Goal: Task Accomplishment & Management: Manage account settings

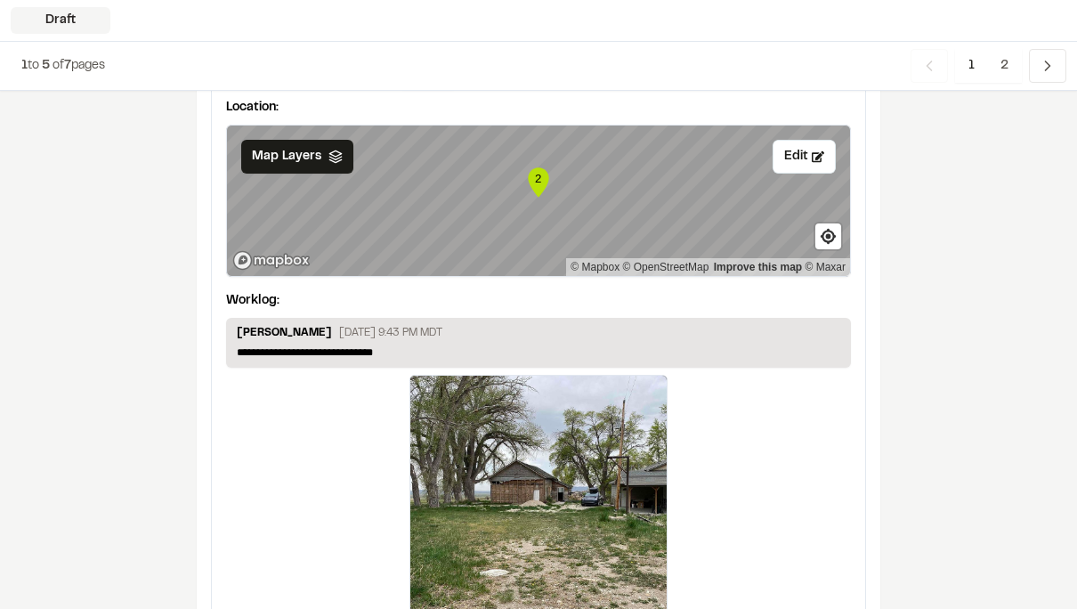
scroll to position [2396, 0]
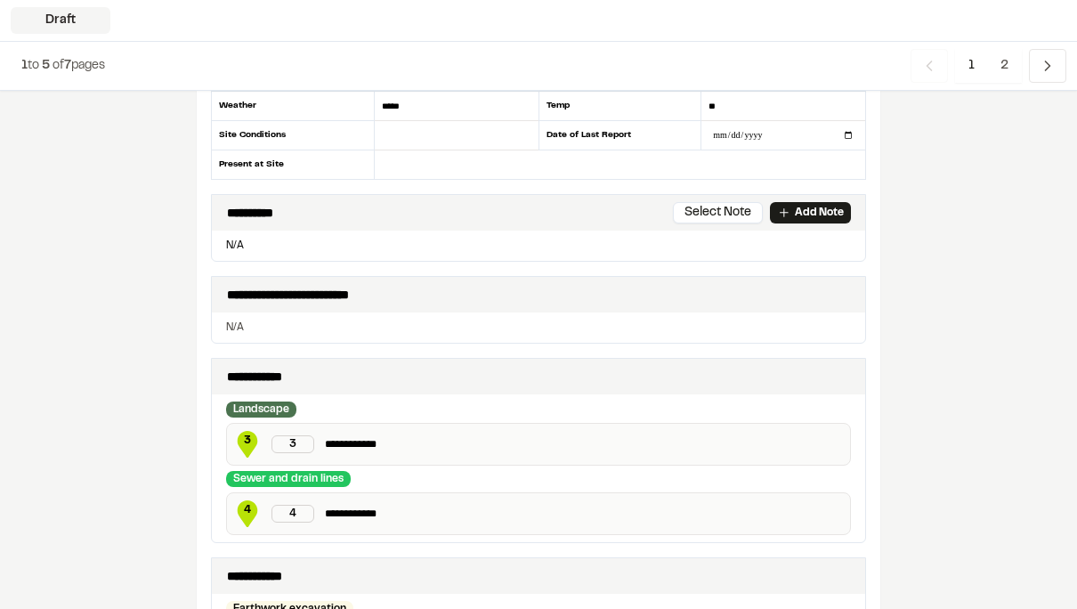
click at [615, 511] on p "**********" at bounding box center [584, 514] width 518 height 18
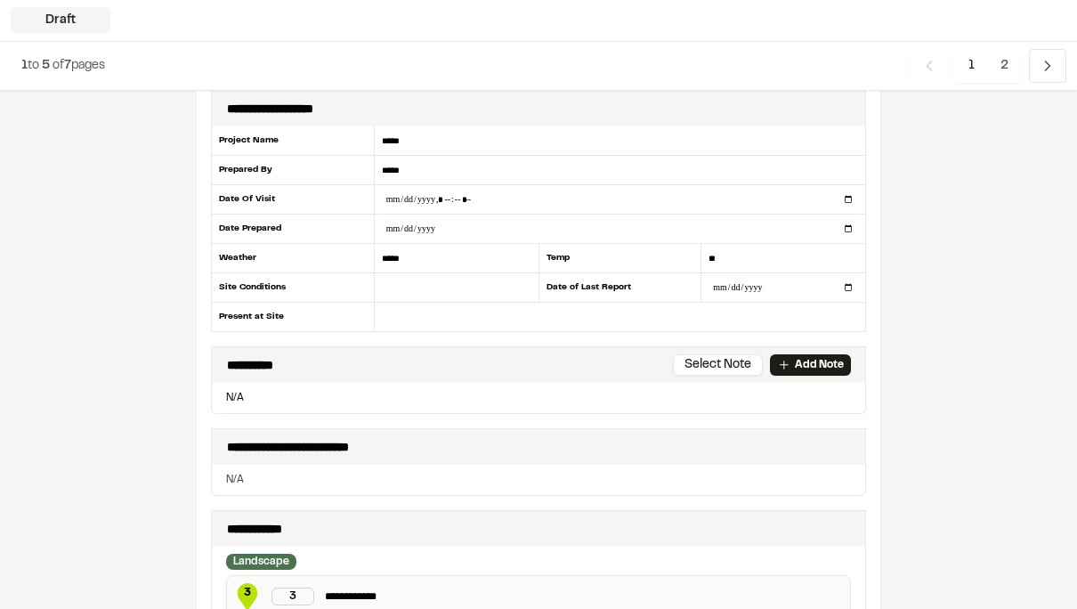
scroll to position [0, 0]
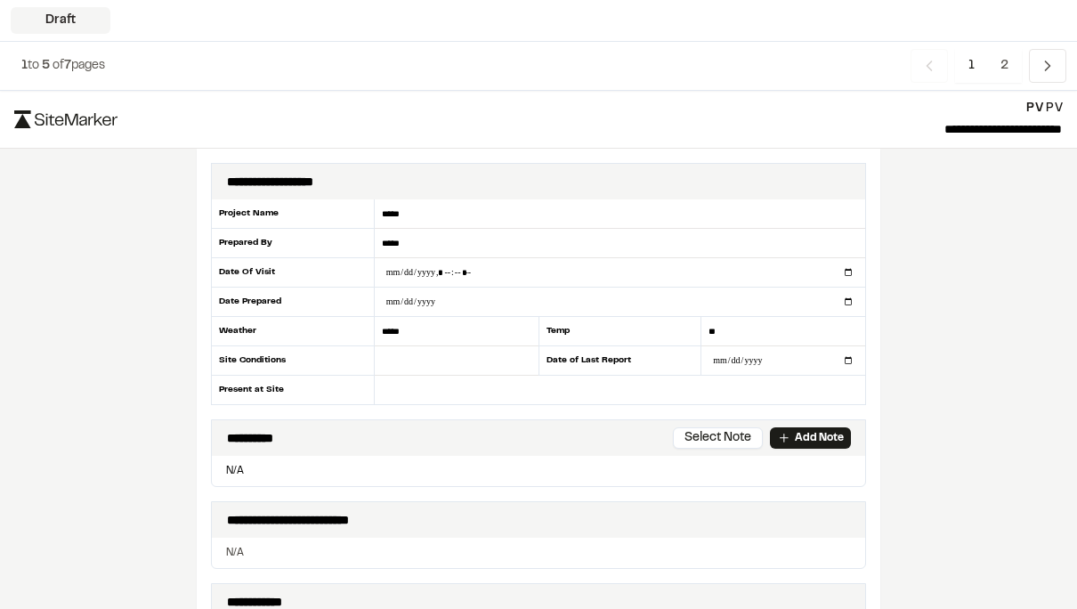
click at [1042, 72] on icon "Navigation" at bounding box center [1048, 66] width 18 height 18
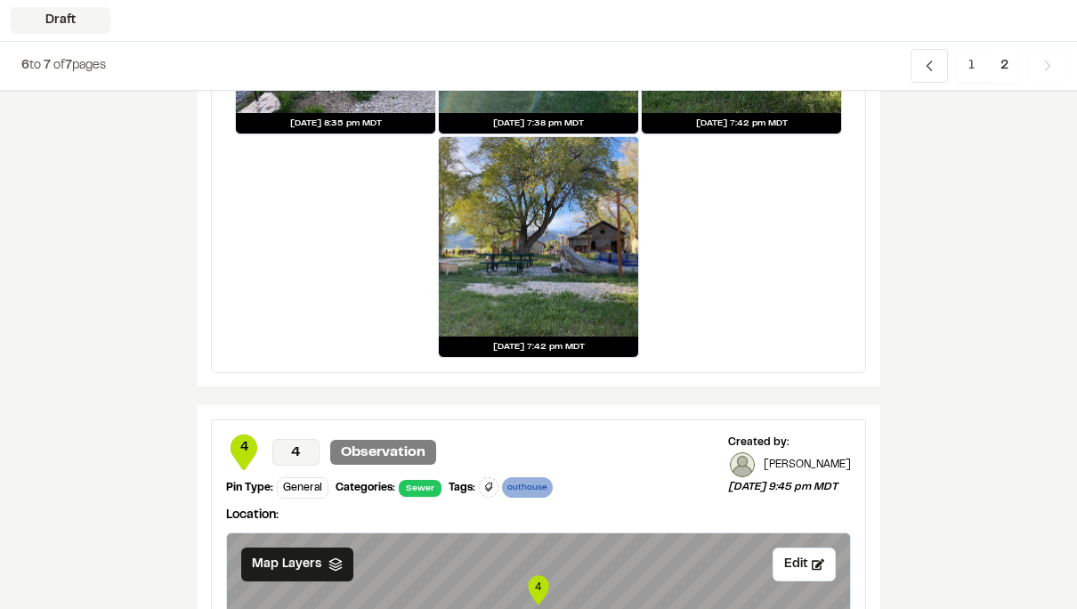
scroll to position [584, 0]
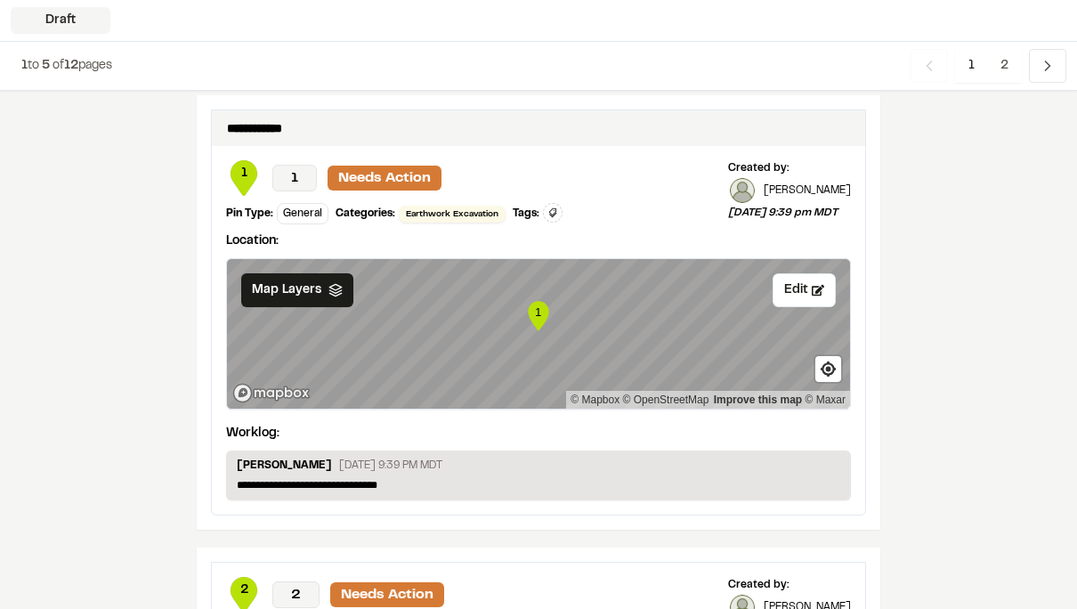
scroll to position [2179, 0]
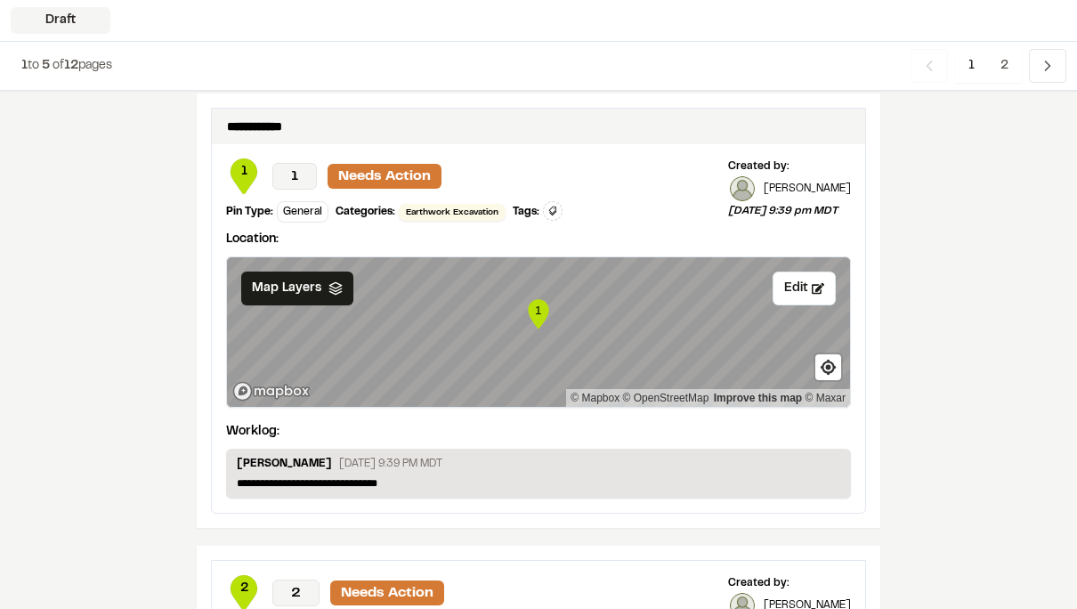
click at [804, 292] on button "Edit" at bounding box center [804, 289] width 63 height 34
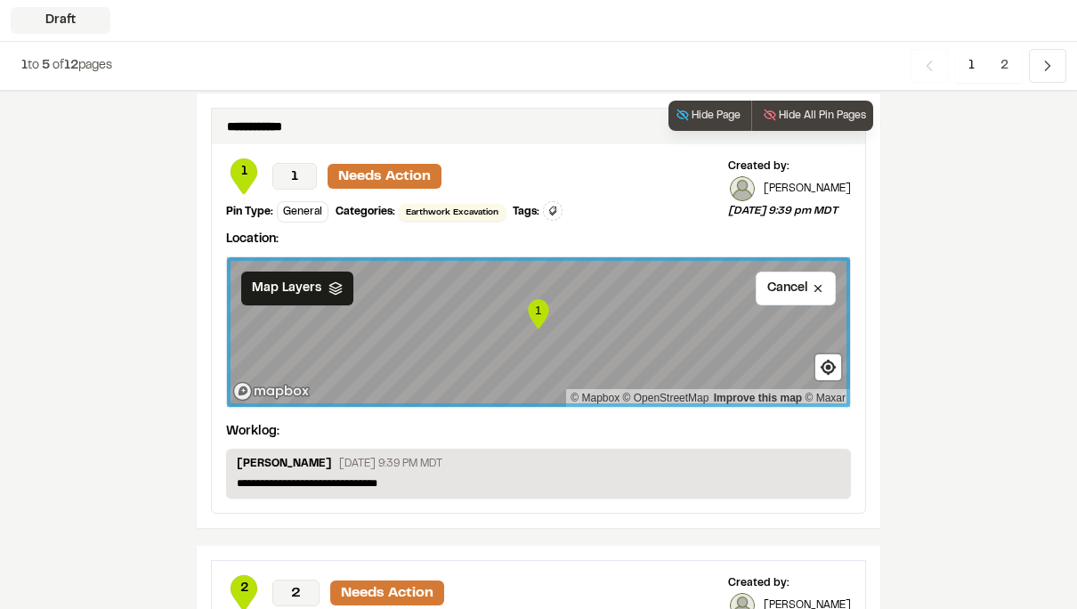
click at [819, 287] on icon at bounding box center [818, 288] width 12 height 12
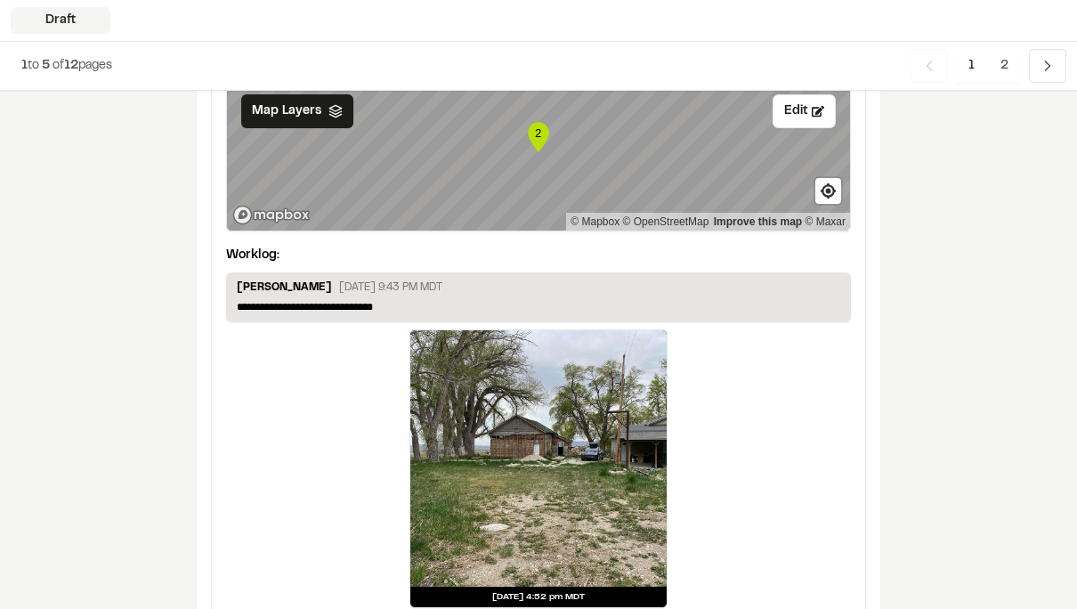
scroll to position [2818, 0]
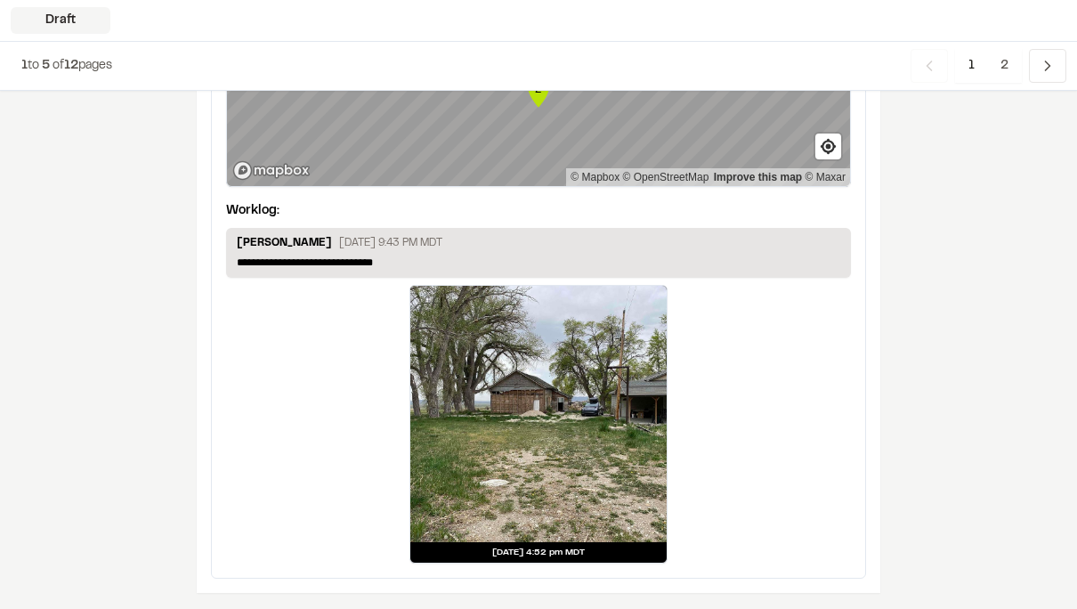
click at [1058, 60] on span "Previous" at bounding box center [1047, 66] width 37 height 34
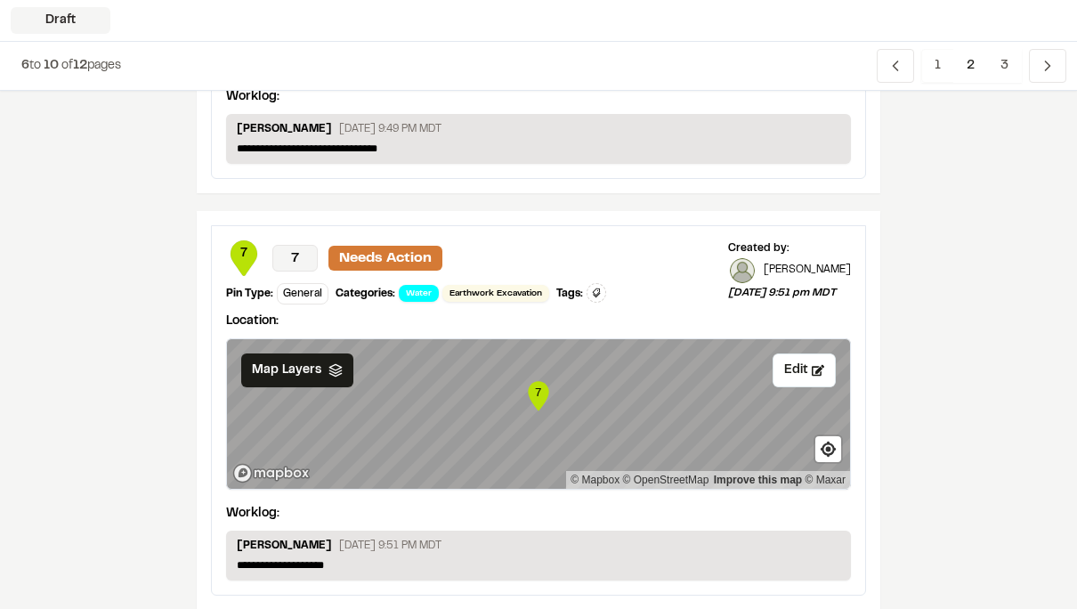
scroll to position [2649, 0]
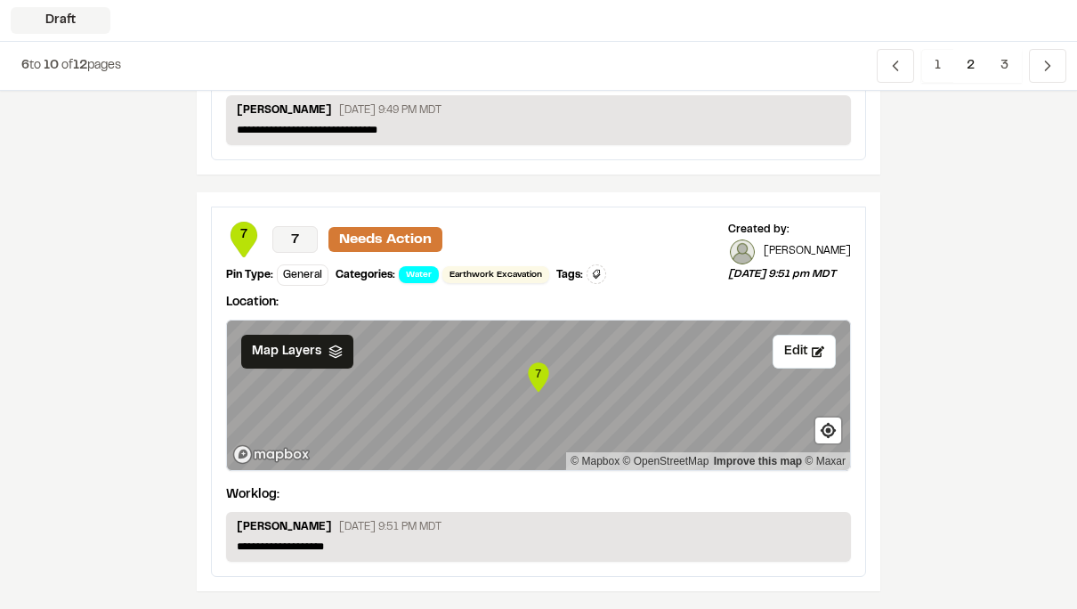
click at [1055, 61] on icon "Navigation" at bounding box center [1048, 66] width 18 height 18
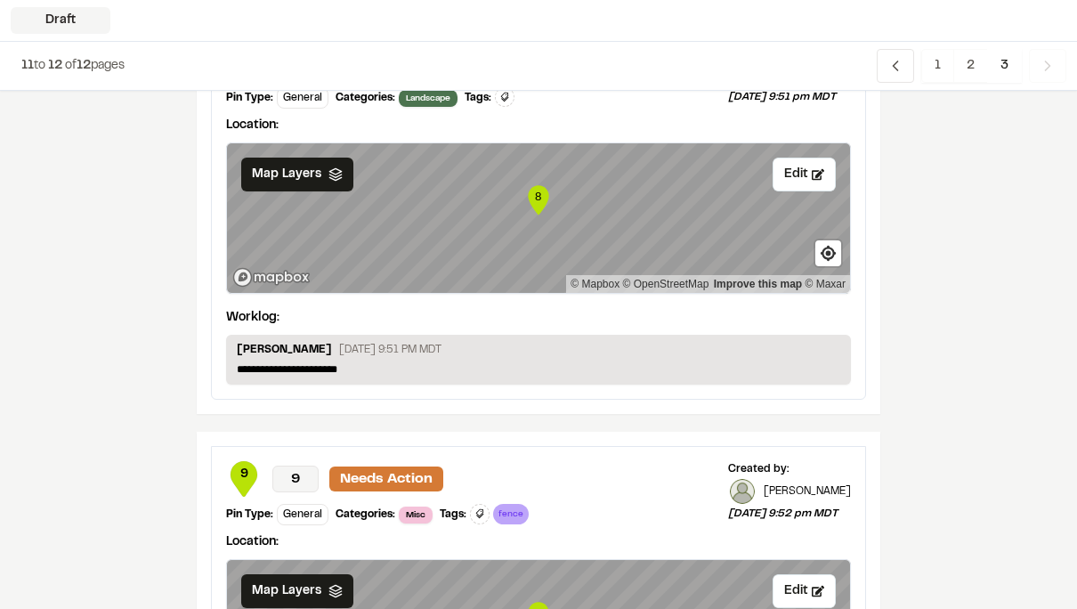
scroll to position [133, 0]
click at [971, 63] on span "2" at bounding box center [970, 66] width 35 height 34
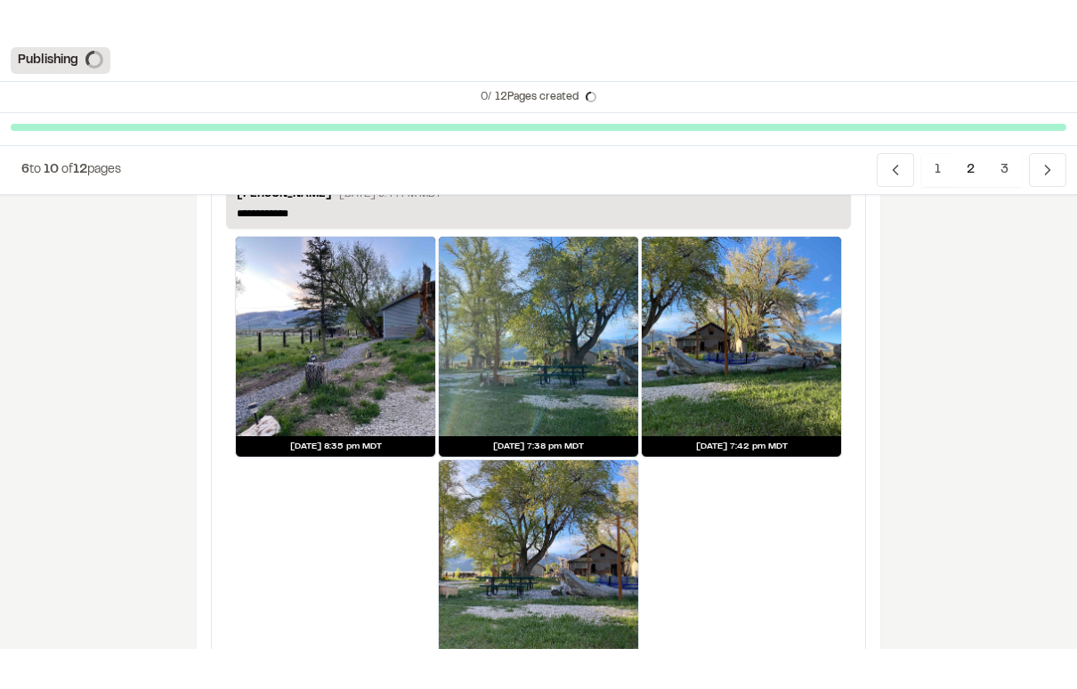
scroll to position [393, 0]
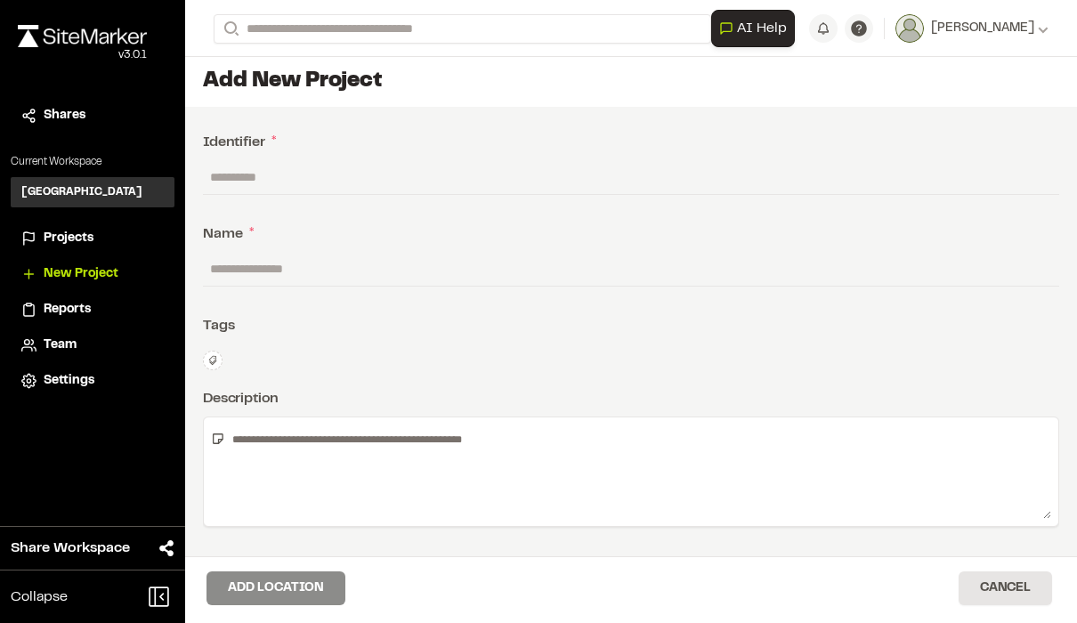
click at [120, 192] on div "Park Valley PV" at bounding box center [93, 192] width 164 height 30
click at [99, 233] on div "Projects" at bounding box center [104, 239] width 120 height 20
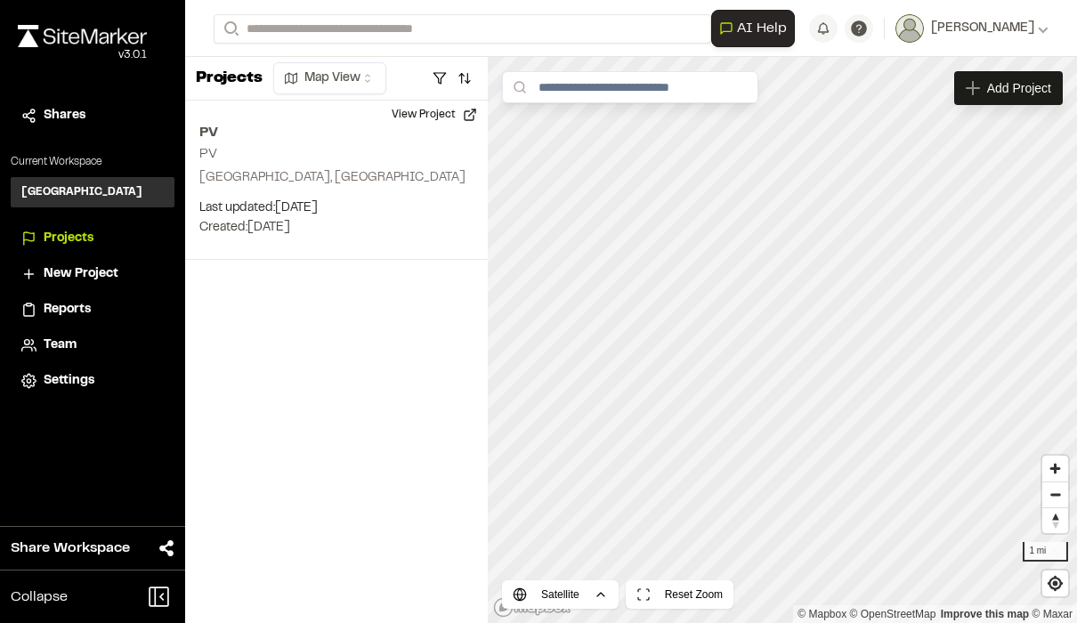
click at [379, 218] on p "Created: Oct 12, 2025" at bounding box center [336, 228] width 274 height 20
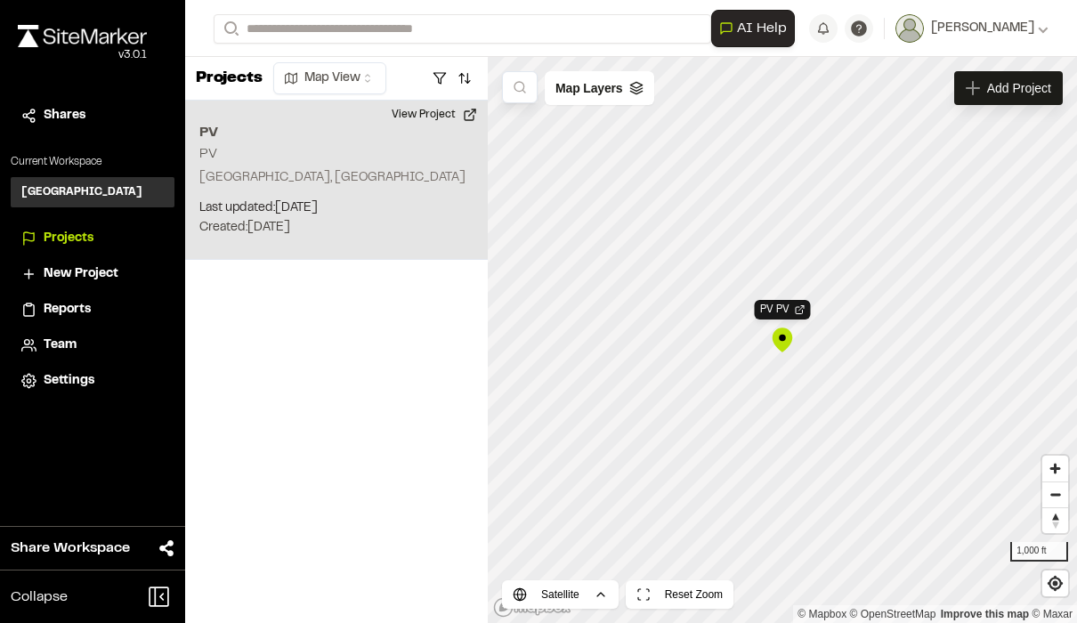
click at [458, 115] on button "View Project" at bounding box center [434, 115] width 107 height 28
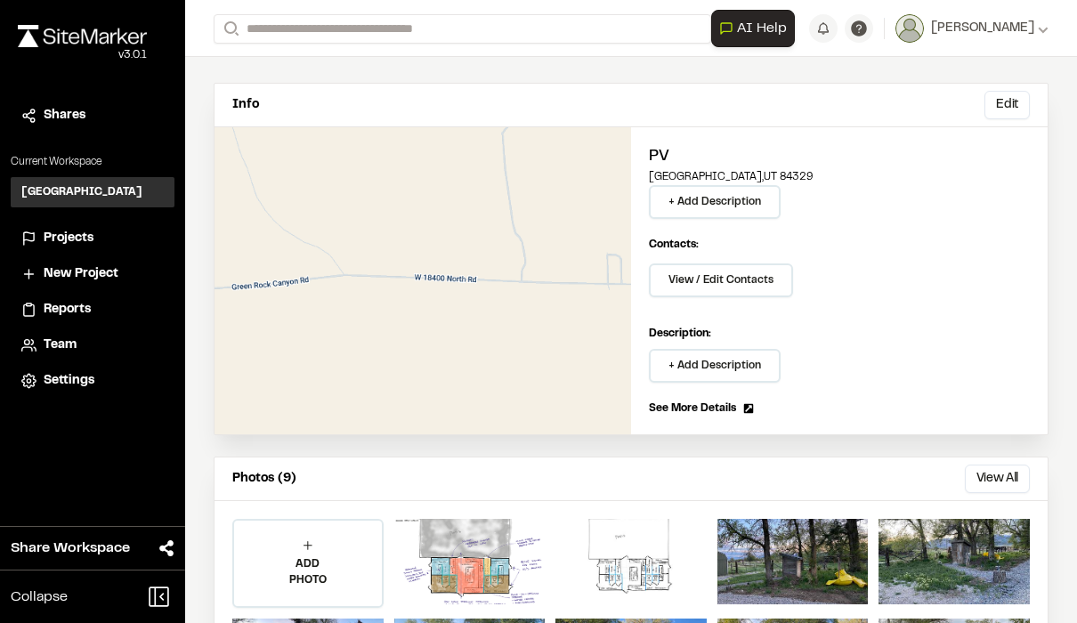
scroll to position [91, 0]
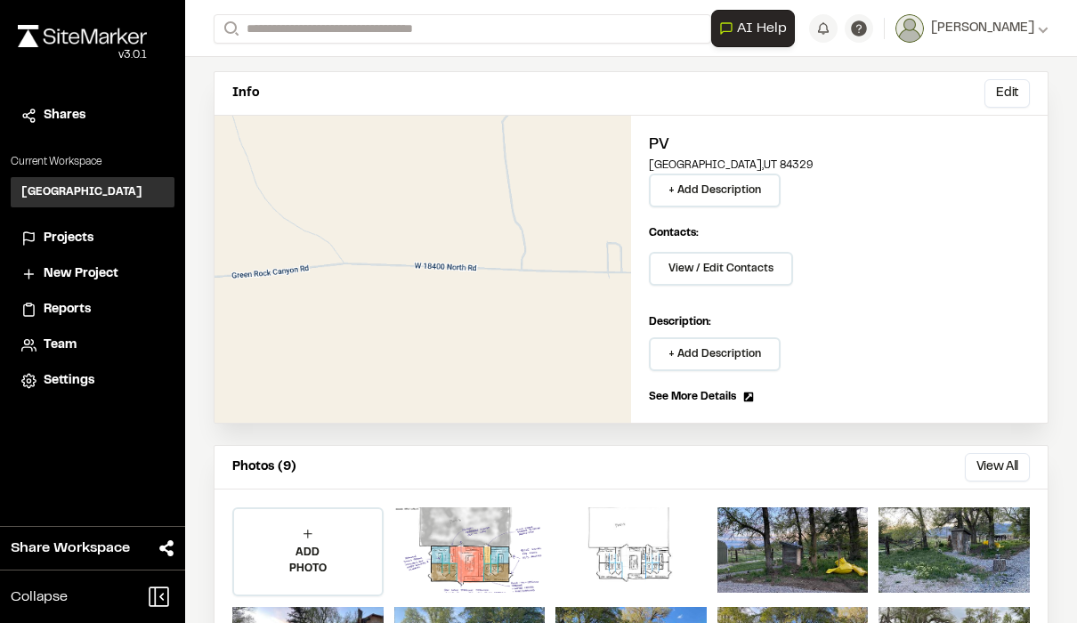
click at [748, 399] on icon at bounding box center [748, 397] width 11 height 11
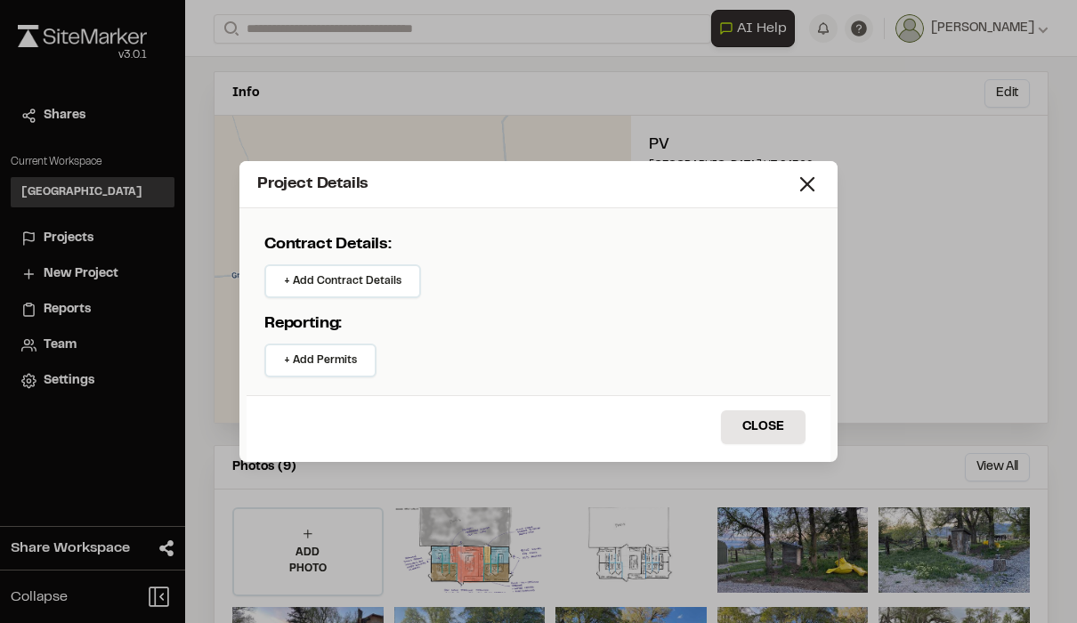
click at [809, 183] on line at bounding box center [807, 184] width 12 height 12
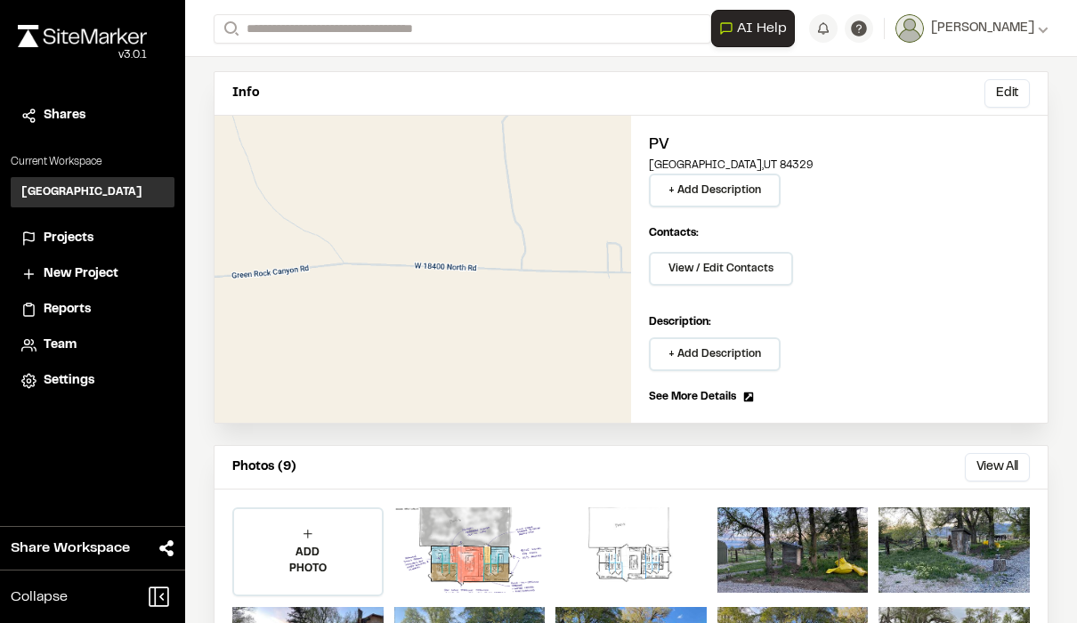
click at [1004, 95] on button "Edit" at bounding box center [1007, 93] width 45 height 28
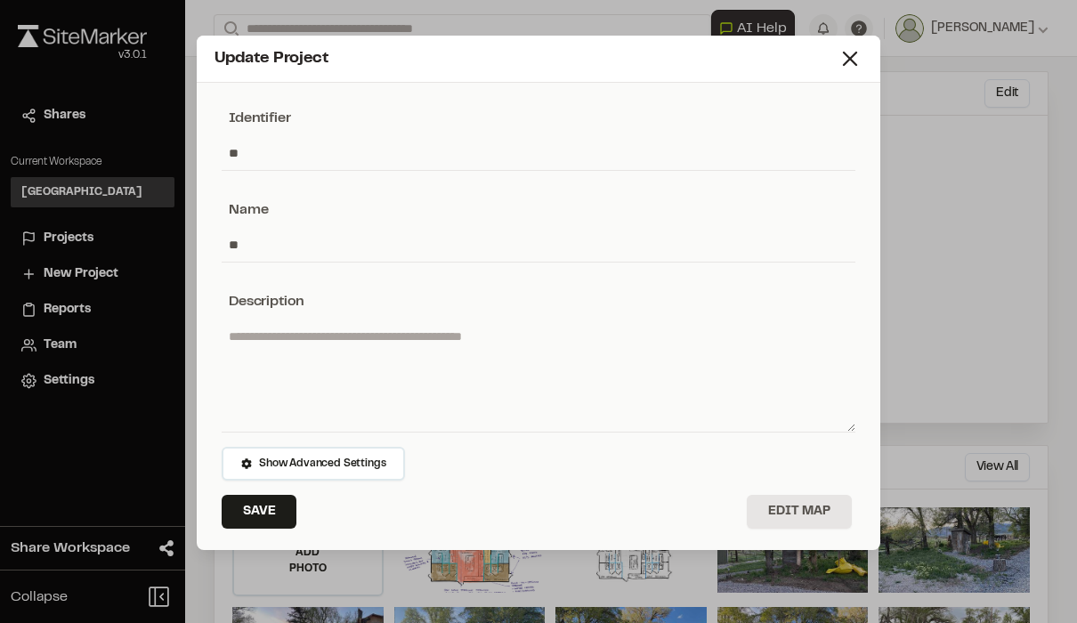
click at [337, 459] on span "Show Advanced Settings" at bounding box center [322, 464] width 126 height 16
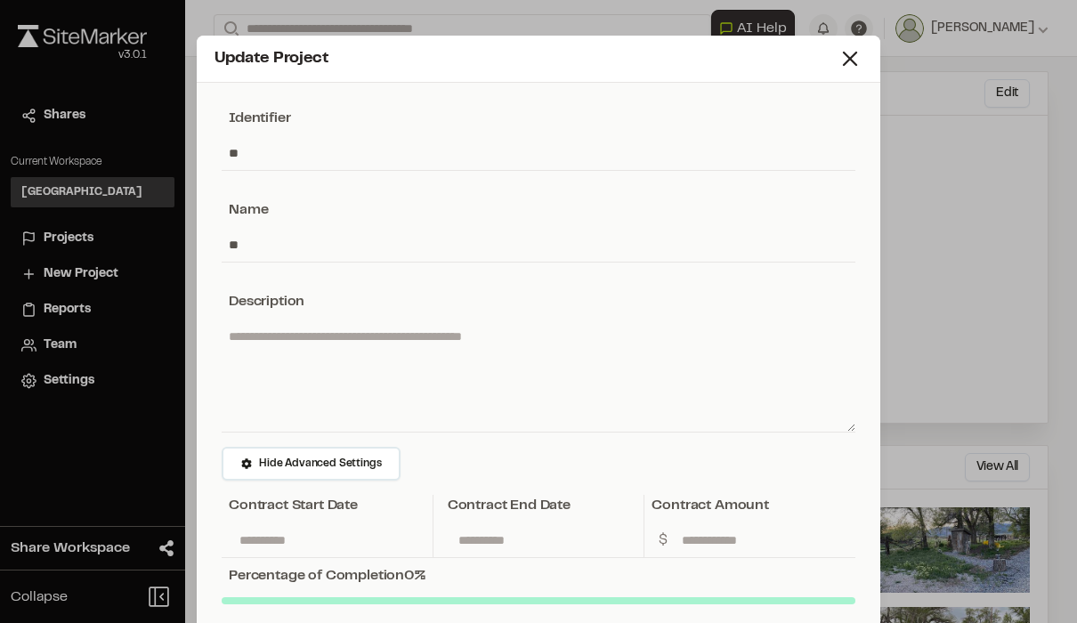
scroll to position [0, 0]
click at [846, 54] on line at bounding box center [850, 59] width 12 height 12
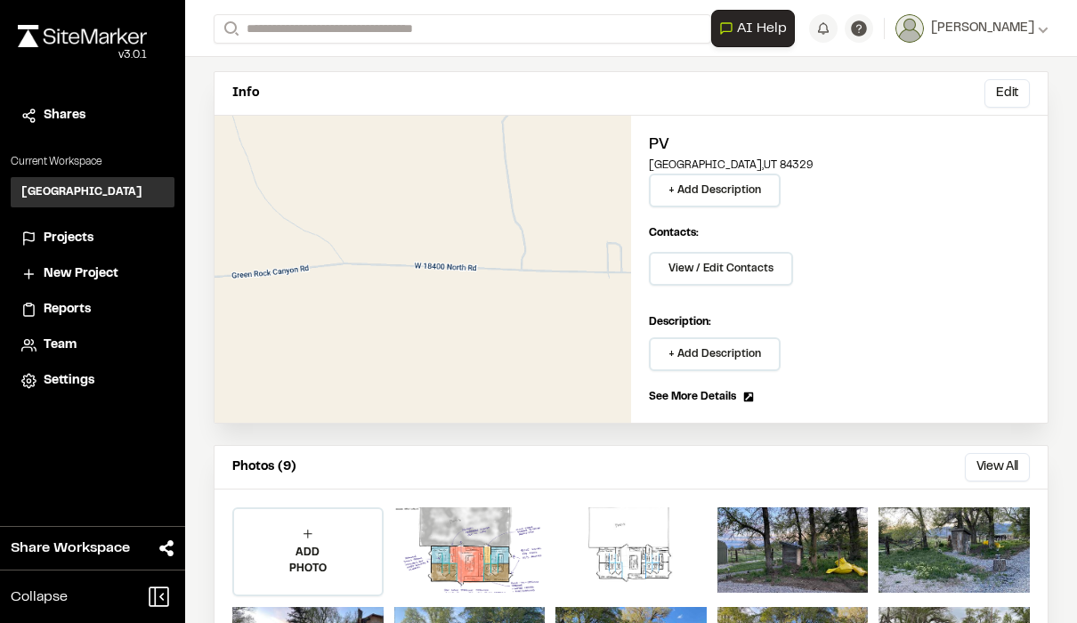
click at [732, 355] on button "+ Add Description" at bounding box center [715, 354] width 132 height 34
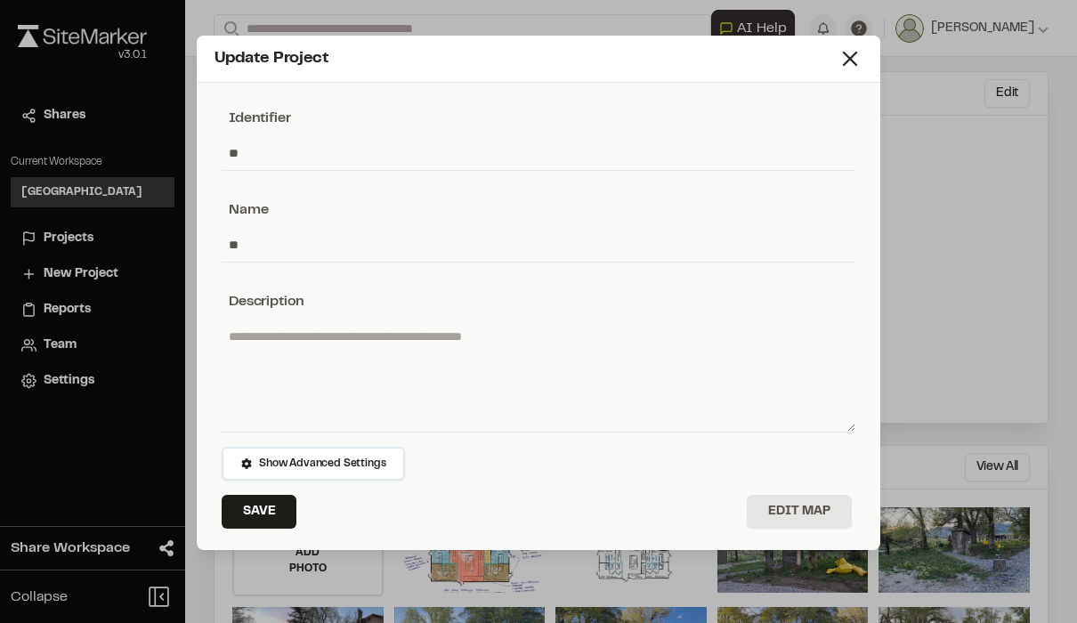
click at [851, 55] on icon at bounding box center [850, 58] width 25 height 25
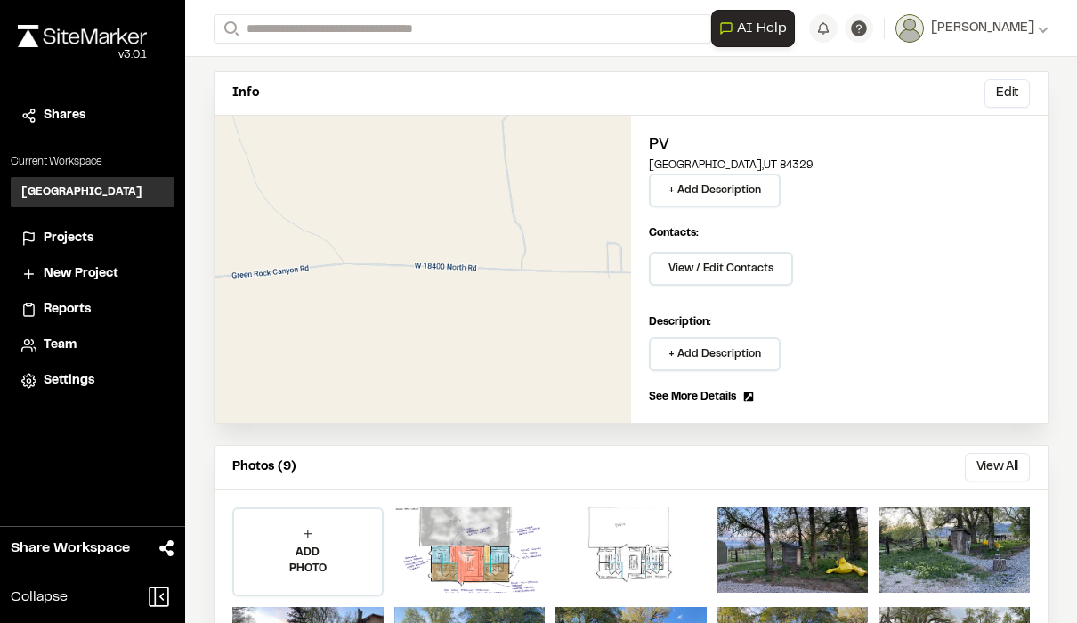
click at [749, 197] on button "+ Add Description" at bounding box center [715, 191] width 132 height 34
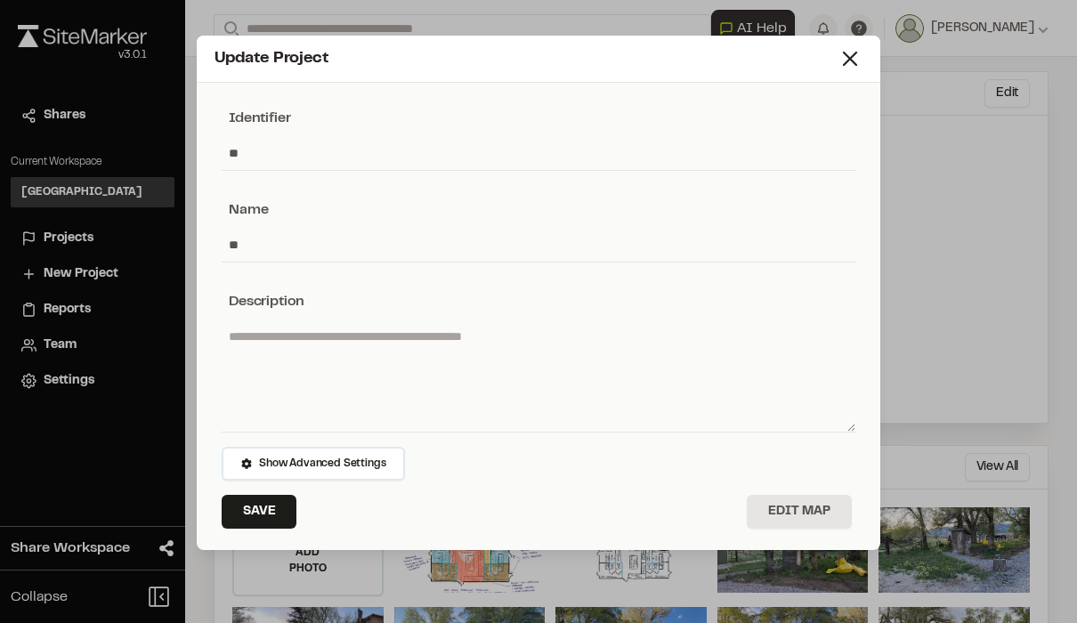
click at [855, 66] on icon at bounding box center [850, 58] width 25 height 25
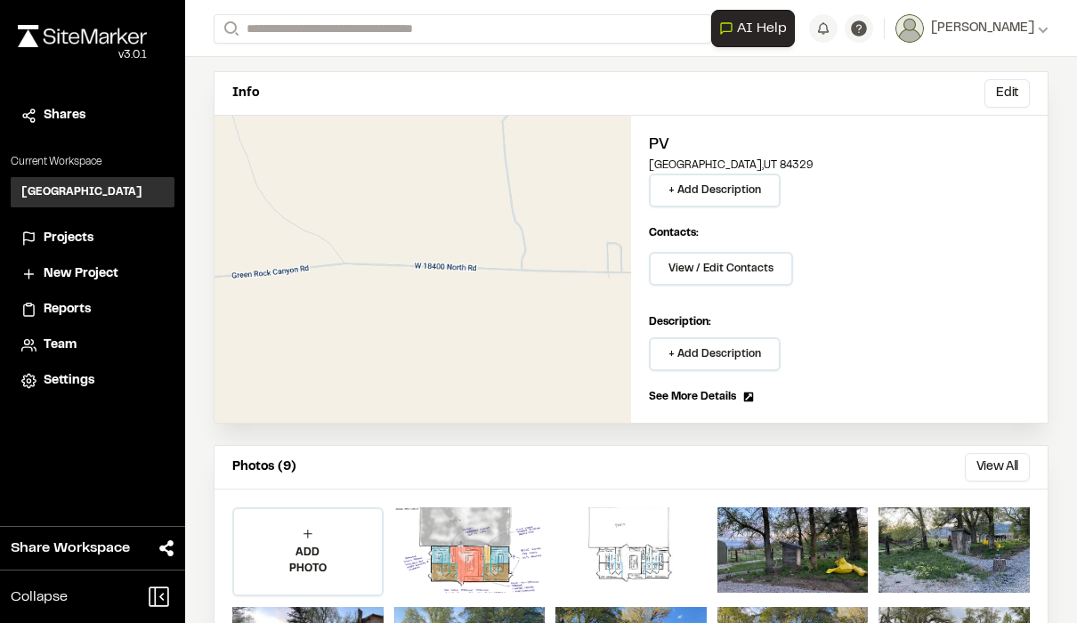
click at [732, 361] on button "+ Add Description" at bounding box center [715, 354] width 132 height 34
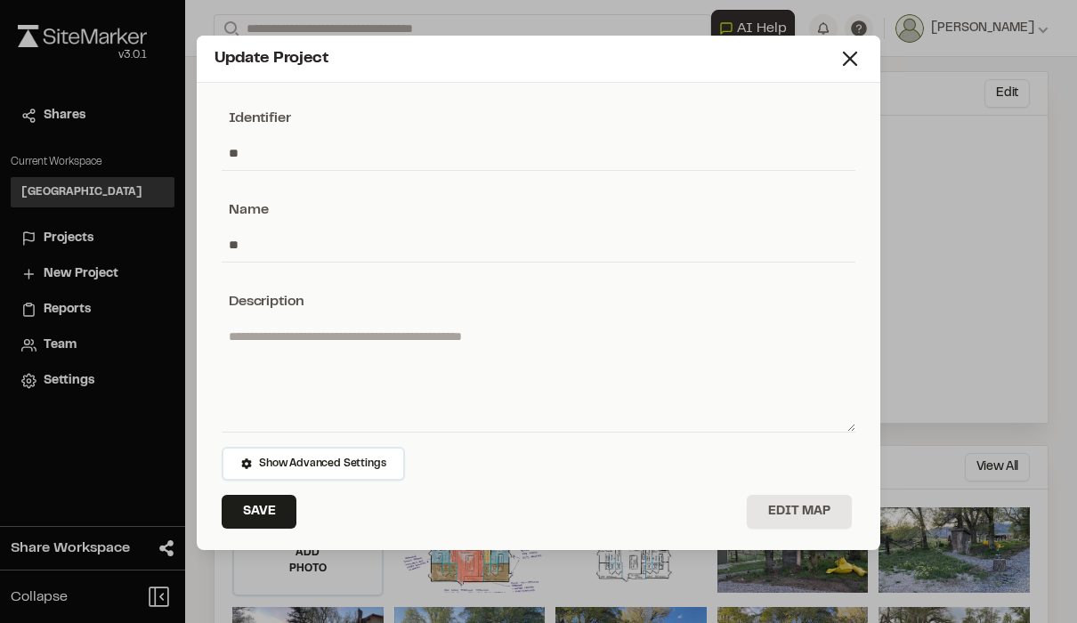
click at [358, 331] on textarea at bounding box center [539, 376] width 634 height 112
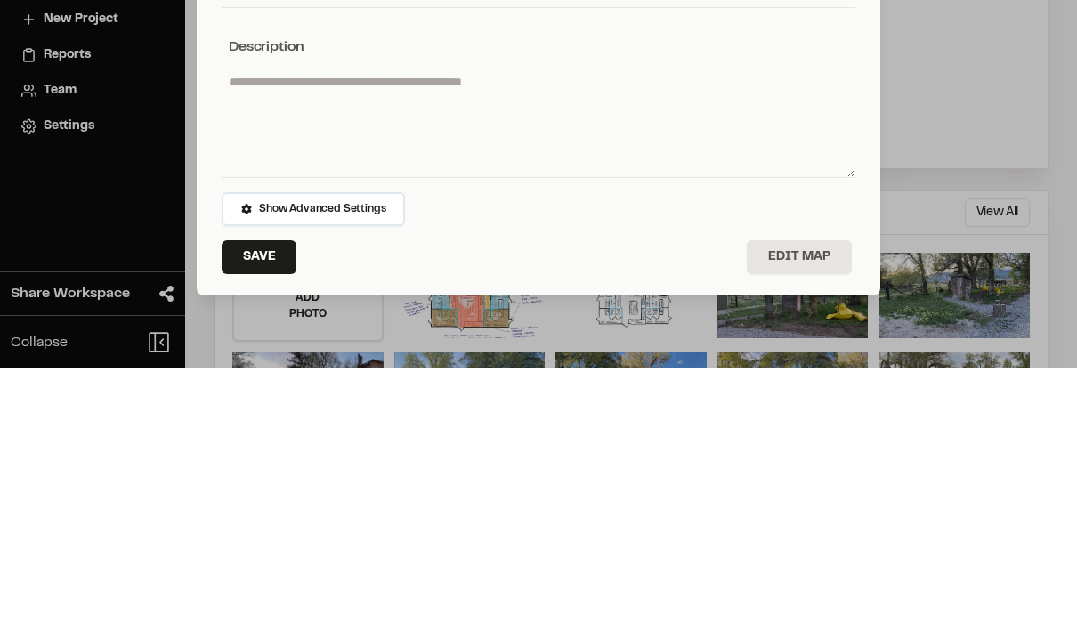
click at [268, 320] on textarea at bounding box center [539, 376] width 634 height 112
paste textarea "**********"
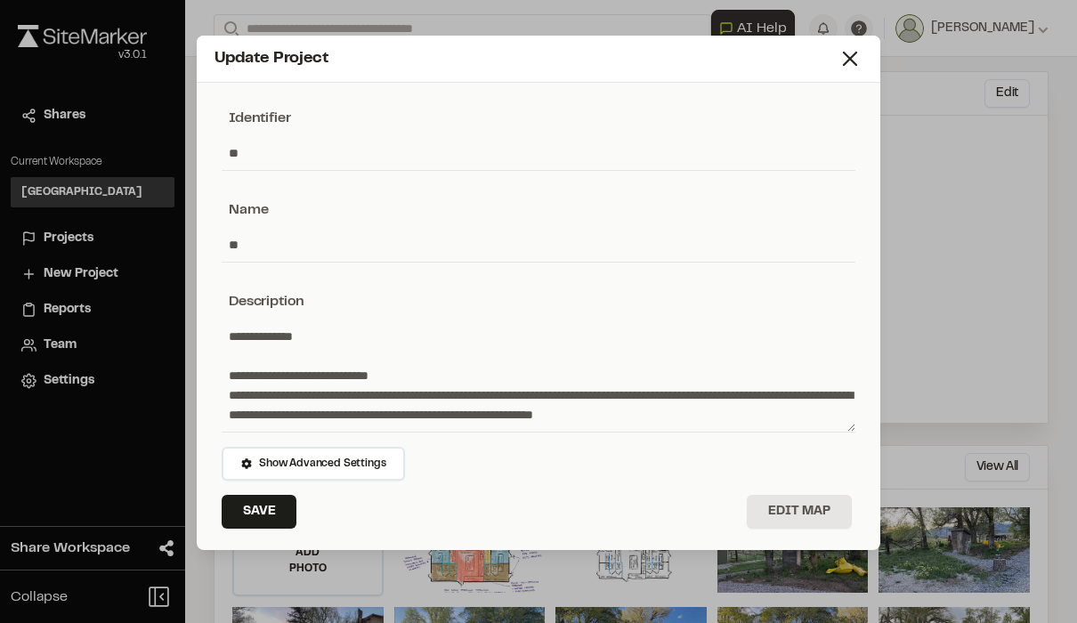
click at [239, 333] on textarea at bounding box center [539, 376] width 634 height 112
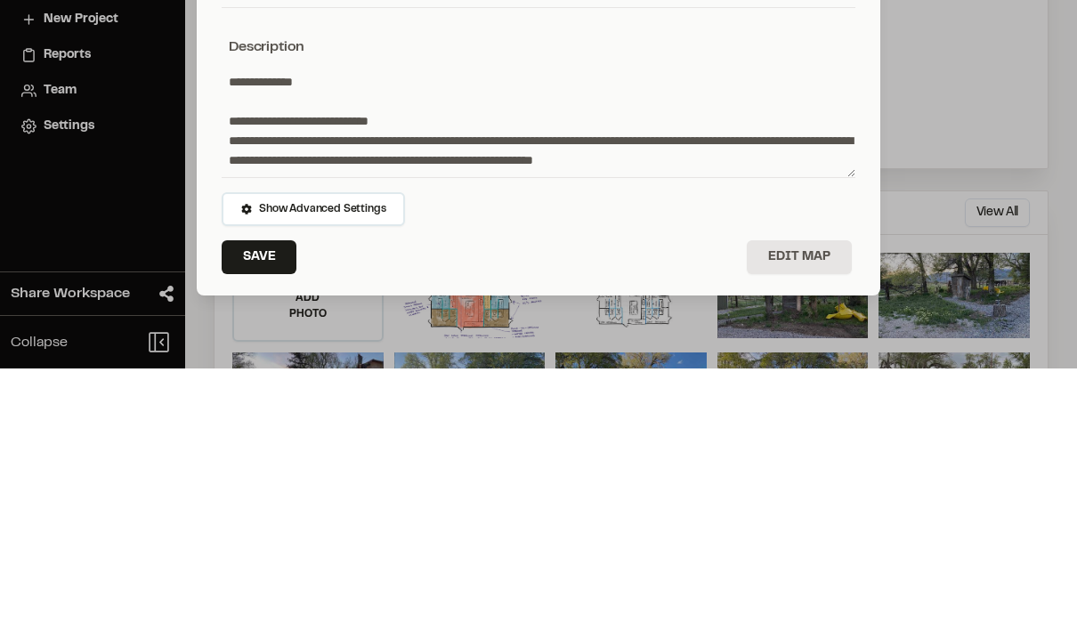
click at [242, 320] on textarea at bounding box center [539, 376] width 634 height 112
click at [241, 320] on textarea at bounding box center [539, 376] width 634 height 112
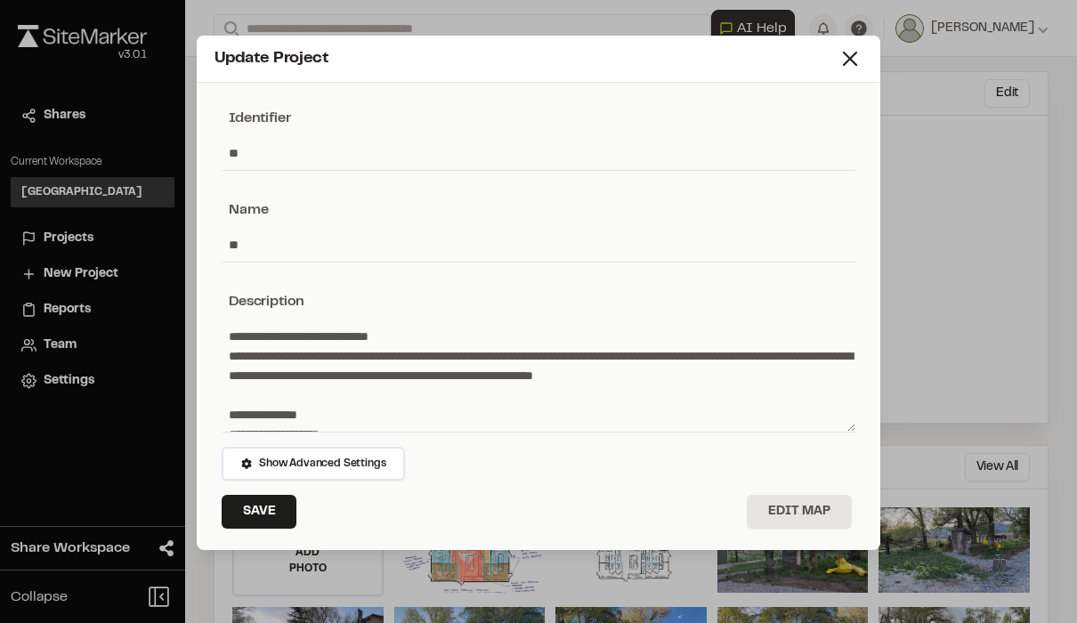
type textarea "**********"
click at [264, 503] on button "Save" at bounding box center [259, 512] width 75 height 34
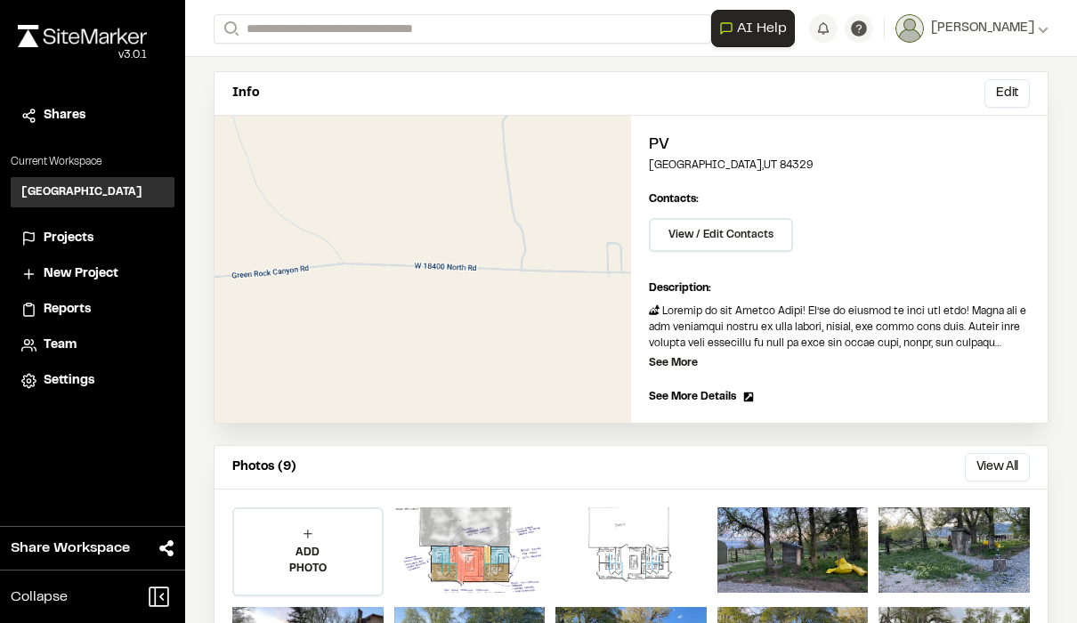
click at [685, 363] on p "See More" at bounding box center [673, 363] width 49 height 16
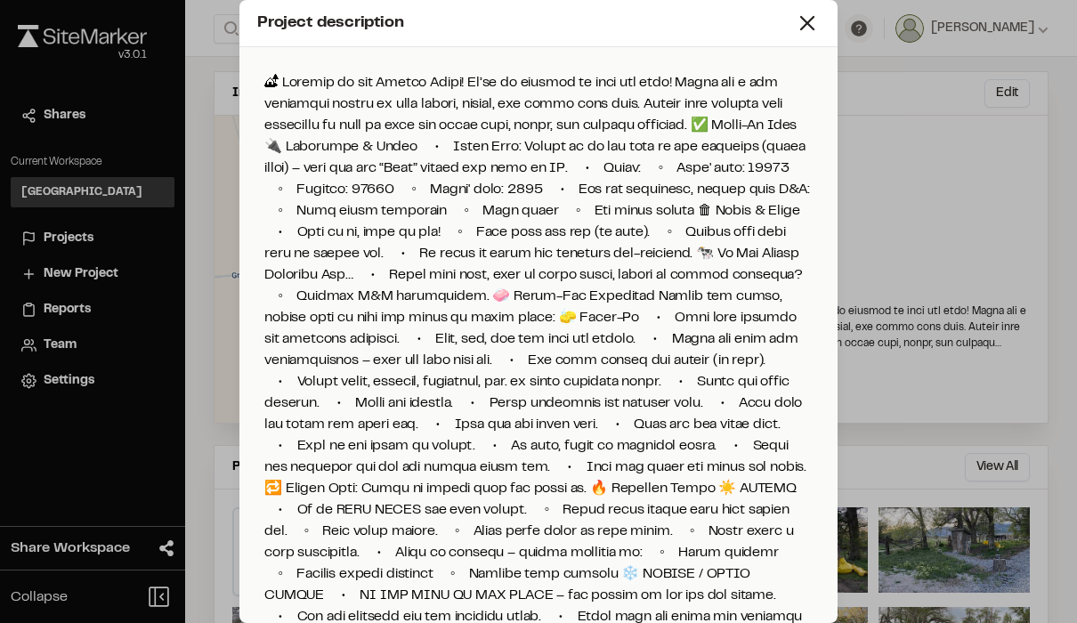
click at [805, 28] on icon at bounding box center [807, 23] width 25 height 25
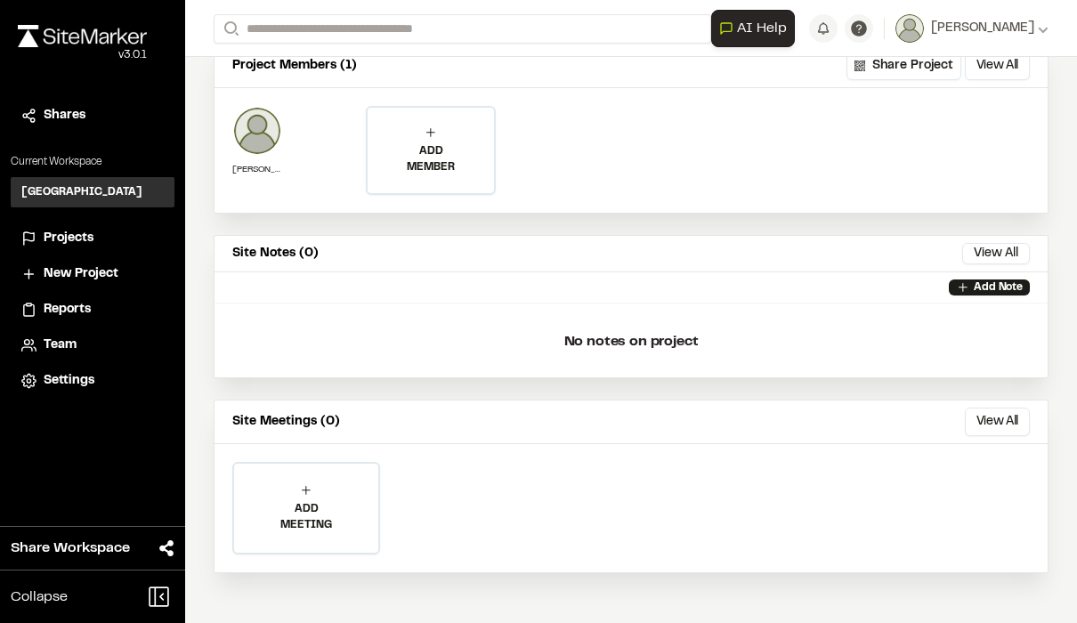
scroll to position [780, 0]
click at [975, 293] on p "Add Note" at bounding box center [998, 288] width 49 height 16
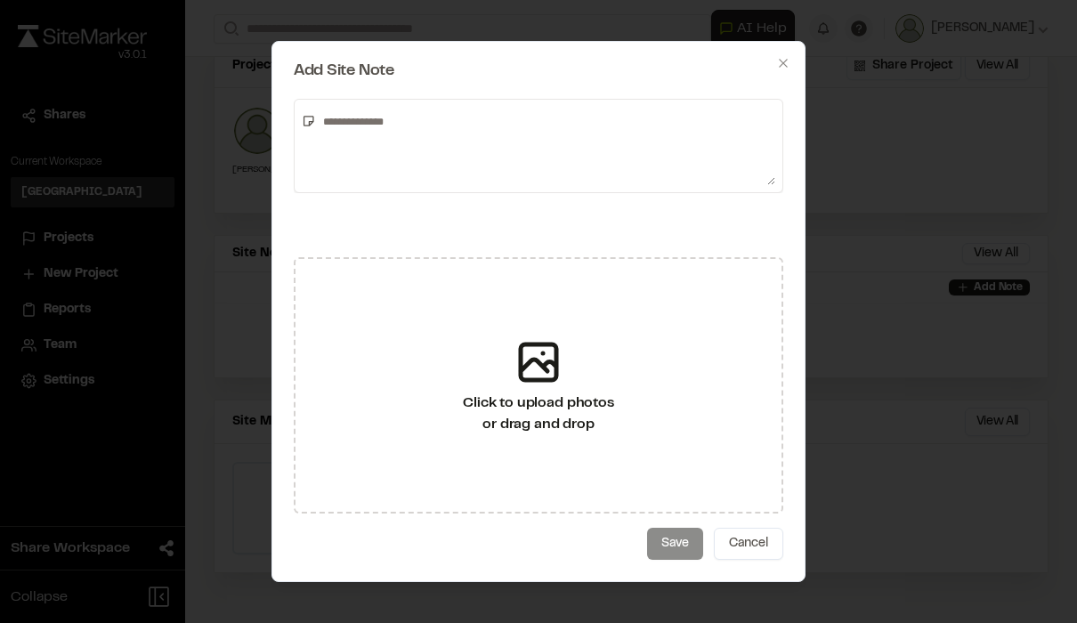
click at [384, 132] on textarea at bounding box center [545, 146] width 459 height 78
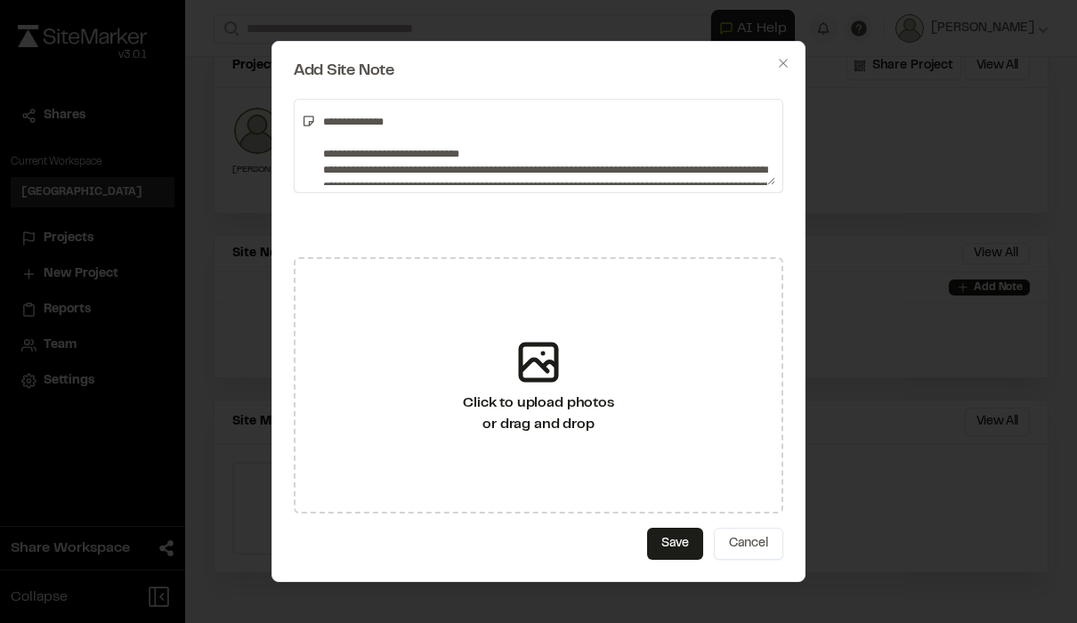
scroll to position [0, 0]
click at [338, 120] on textarea at bounding box center [545, 146] width 459 height 78
click at [337, 119] on textarea at bounding box center [545, 146] width 459 height 78
click at [322, 155] on textarea at bounding box center [545, 146] width 459 height 78
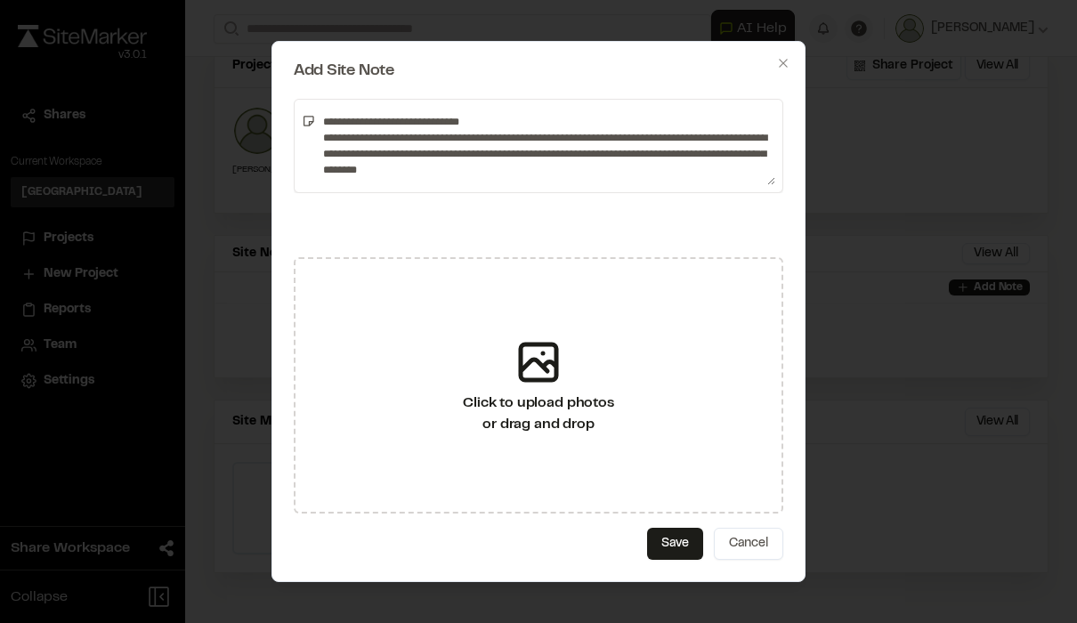
type textarea "**********"
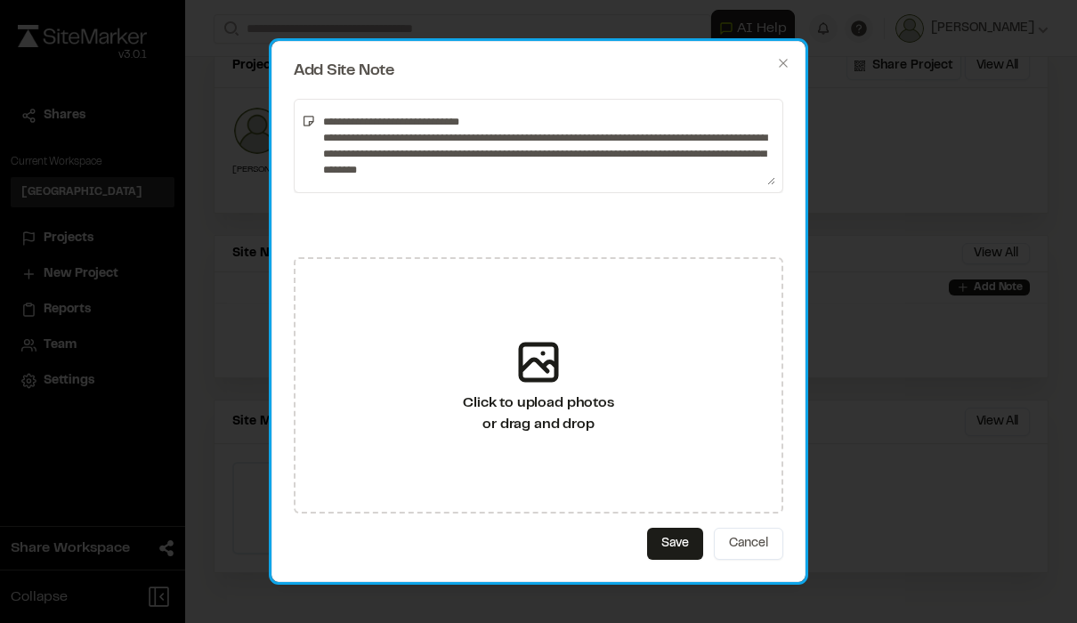
click at [678, 542] on button "Save" at bounding box center [675, 544] width 56 height 32
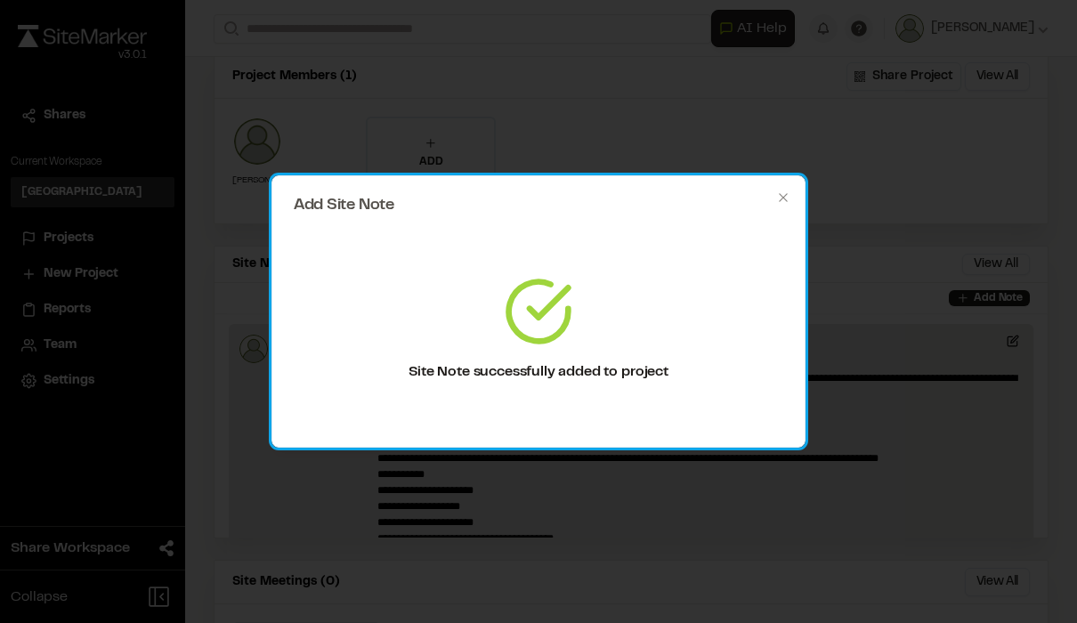
click at [786, 201] on icon "button" at bounding box center [783, 198] width 14 height 14
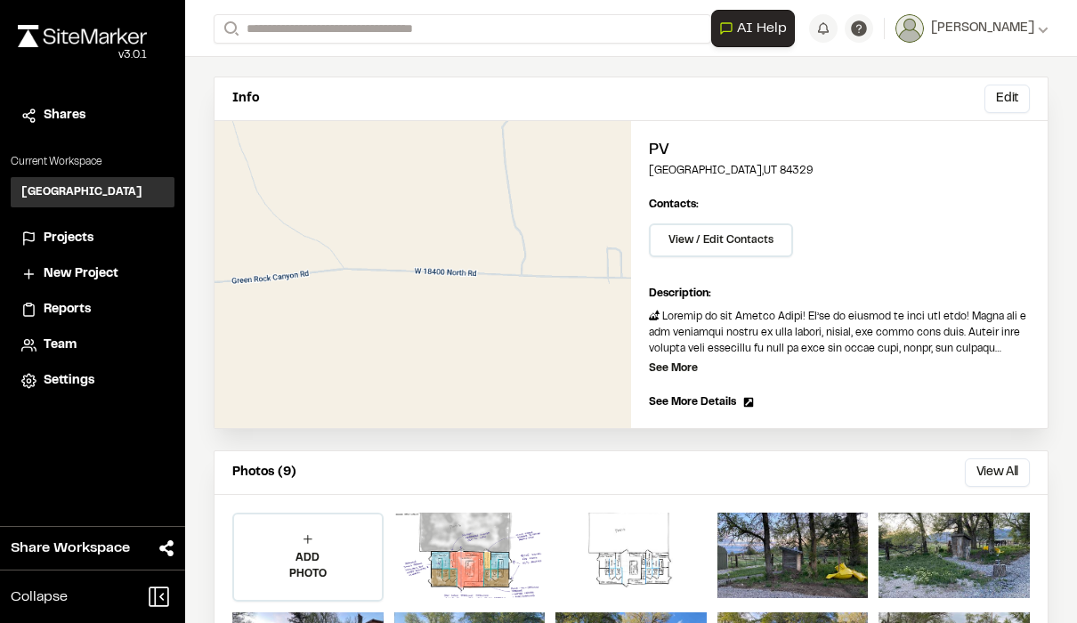
scroll to position [80, 0]
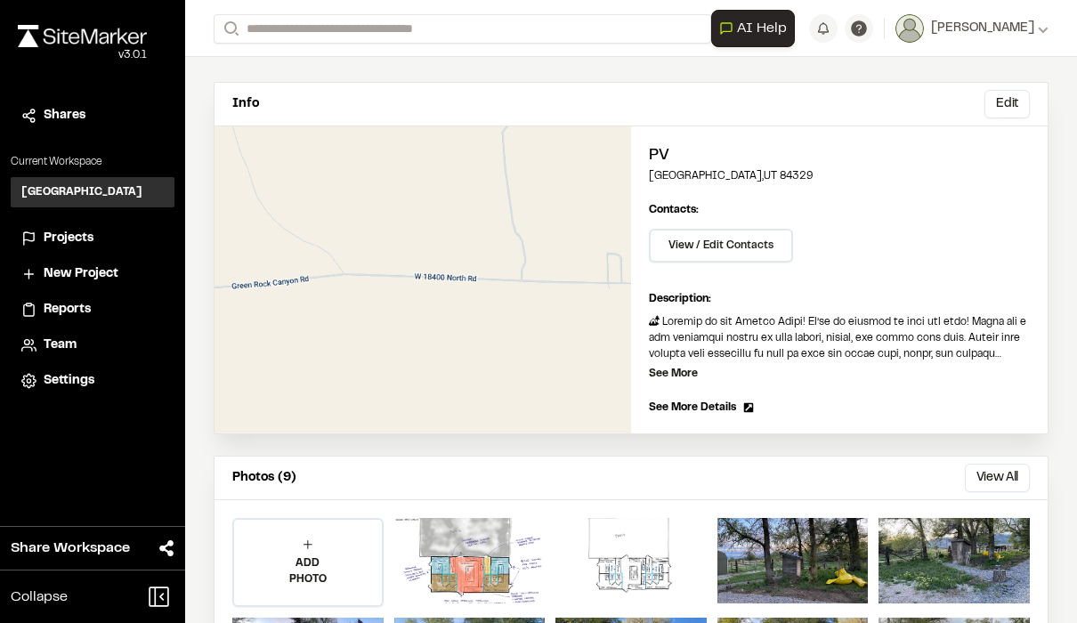
click at [1014, 107] on button "Edit" at bounding box center [1007, 104] width 45 height 28
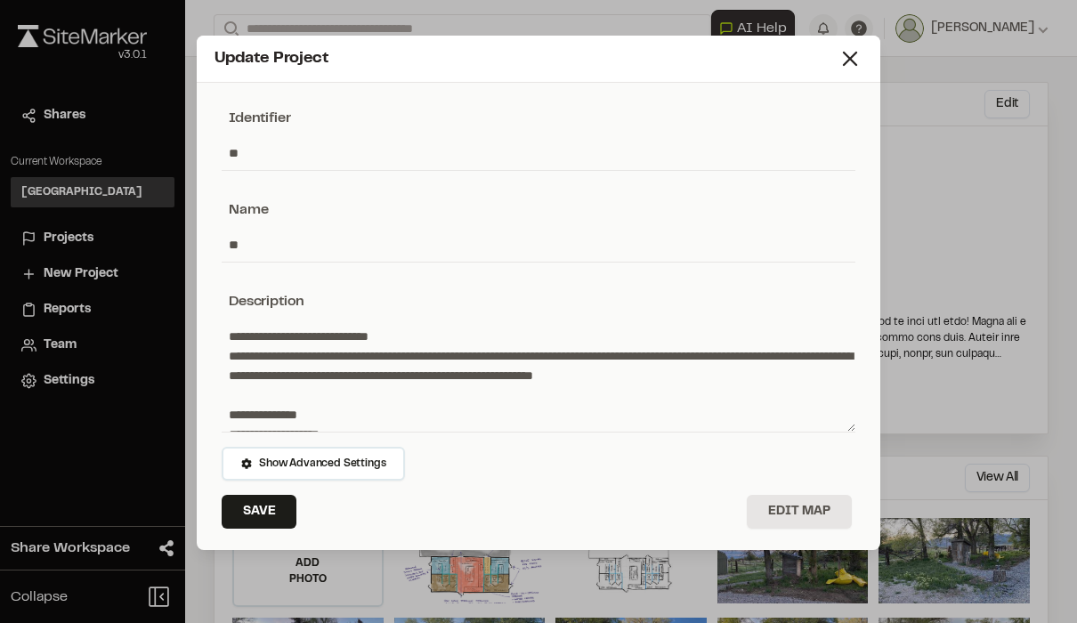
click at [238, 341] on textarea at bounding box center [539, 376] width 634 height 112
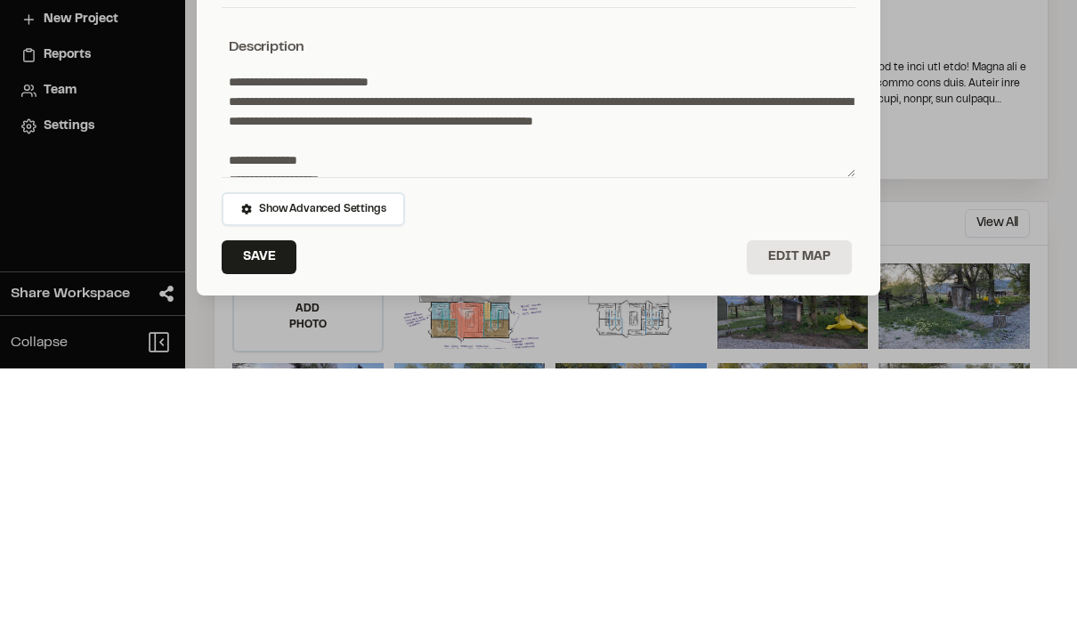
click at [251, 320] on textarea at bounding box center [539, 376] width 634 height 112
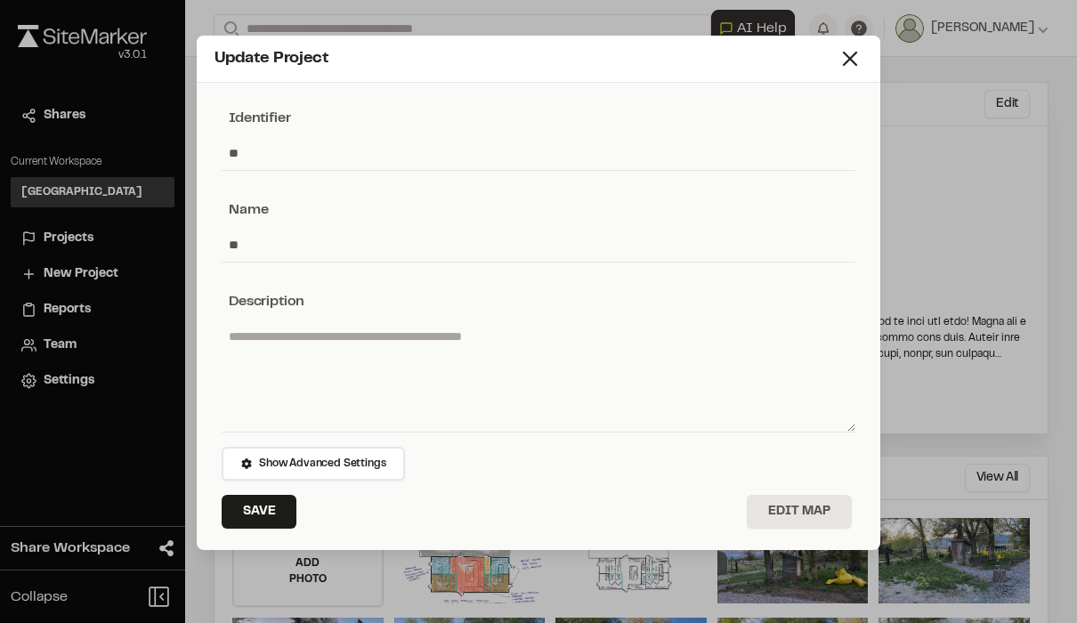
click at [245, 514] on button "Save" at bounding box center [259, 512] width 75 height 34
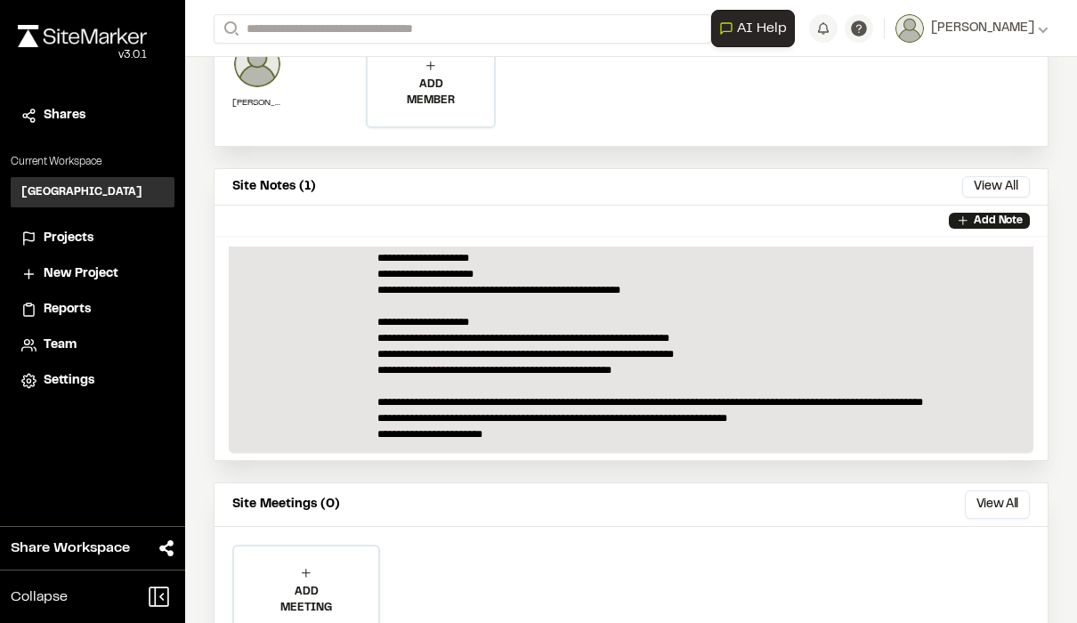
scroll to position [1533, 0]
click at [1016, 191] on button "View All" at bounding box center [996, 186] width 68 height 21
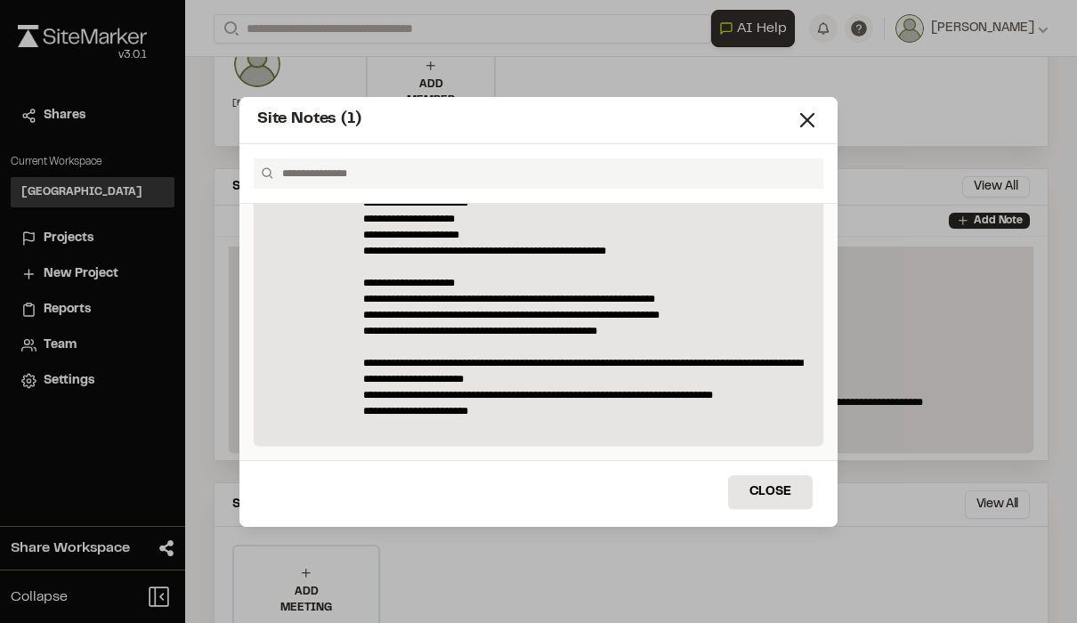
scroll to position [1592, 0]
click at [800, 115] on icon at bounding box center [807, 120] width 25 height 25
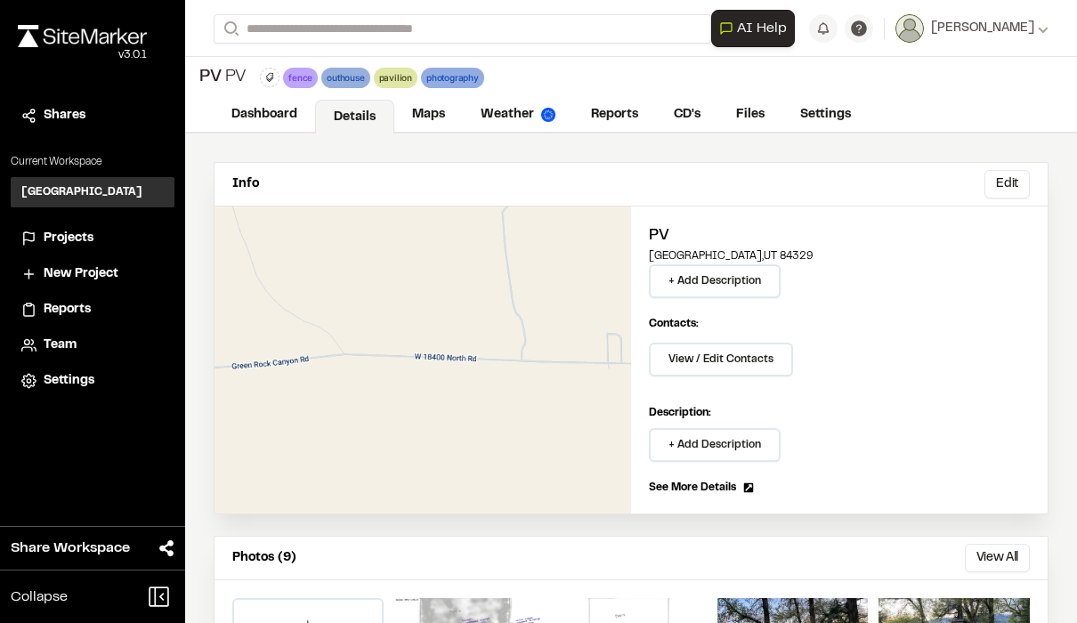
scroll to position [0, 0]
click at [428, 118] on link "Maps" at bounding box center [428, 115] width 69 height 34
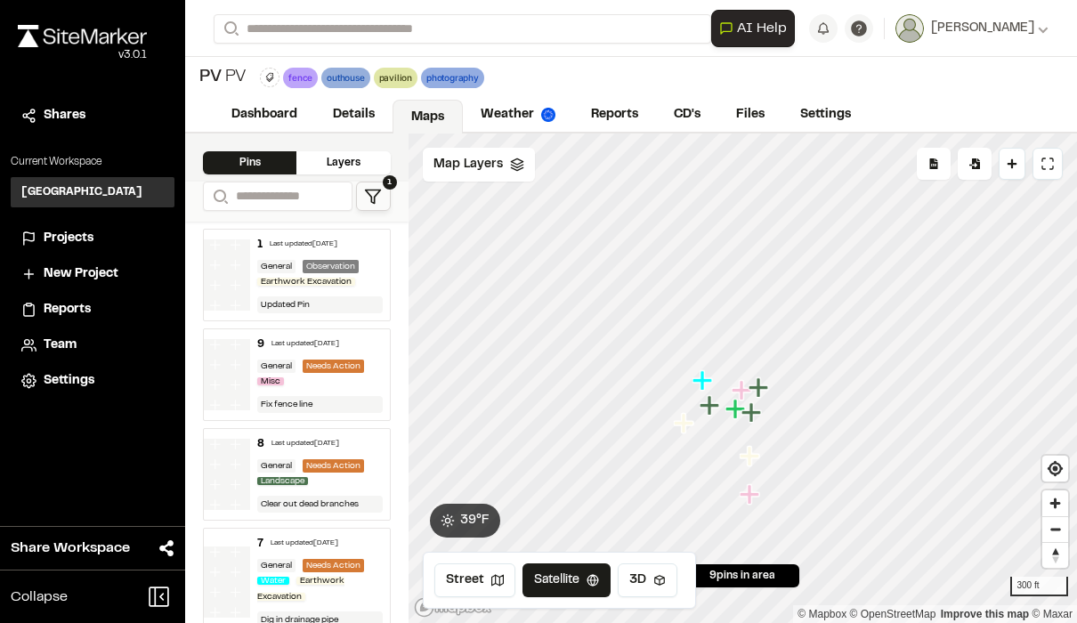
click at [515, 118] on link "Weather" at bounding box center [518, 115] width 110 height 34
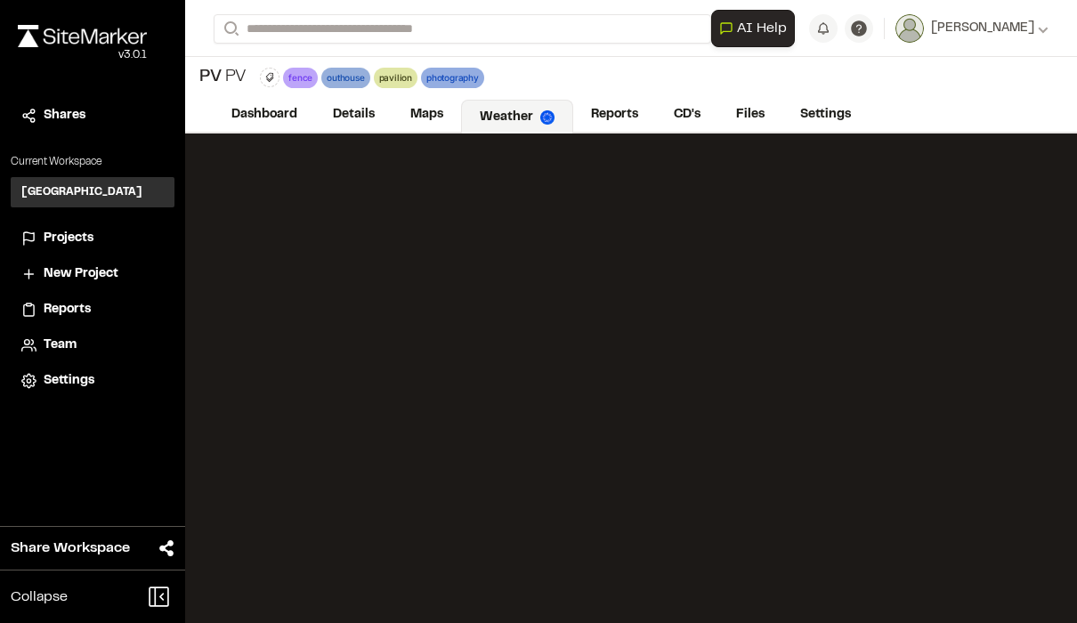
click at [614, 118] on link "Reports" at bounding box center [614, 115] width 83 height 34
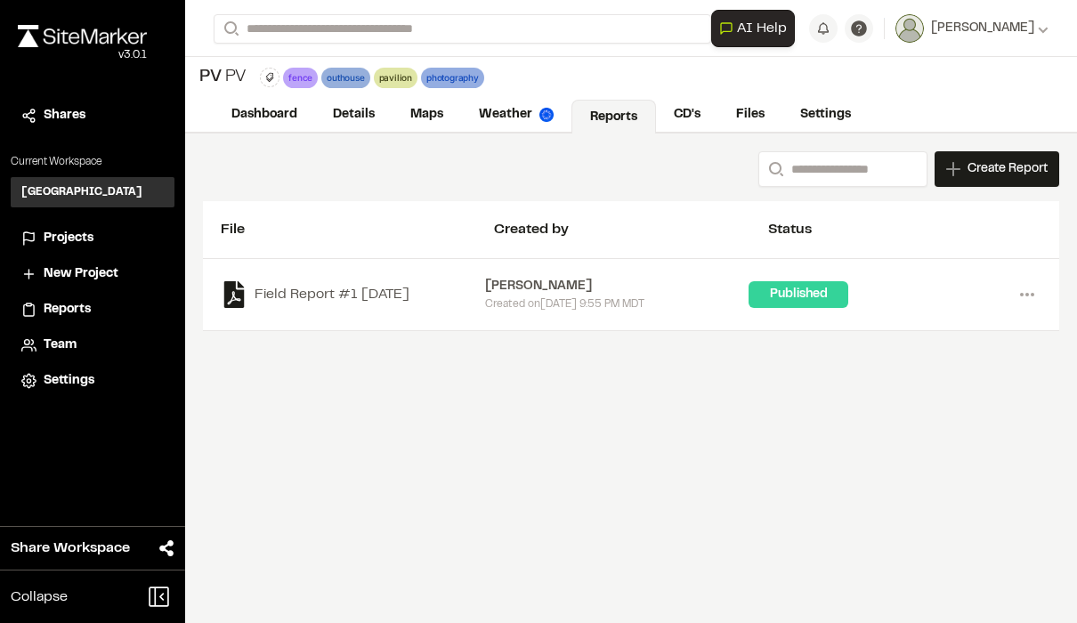
click at [688, 112] on link "CD's" at bounding box center [687, 115] width 62 height 34
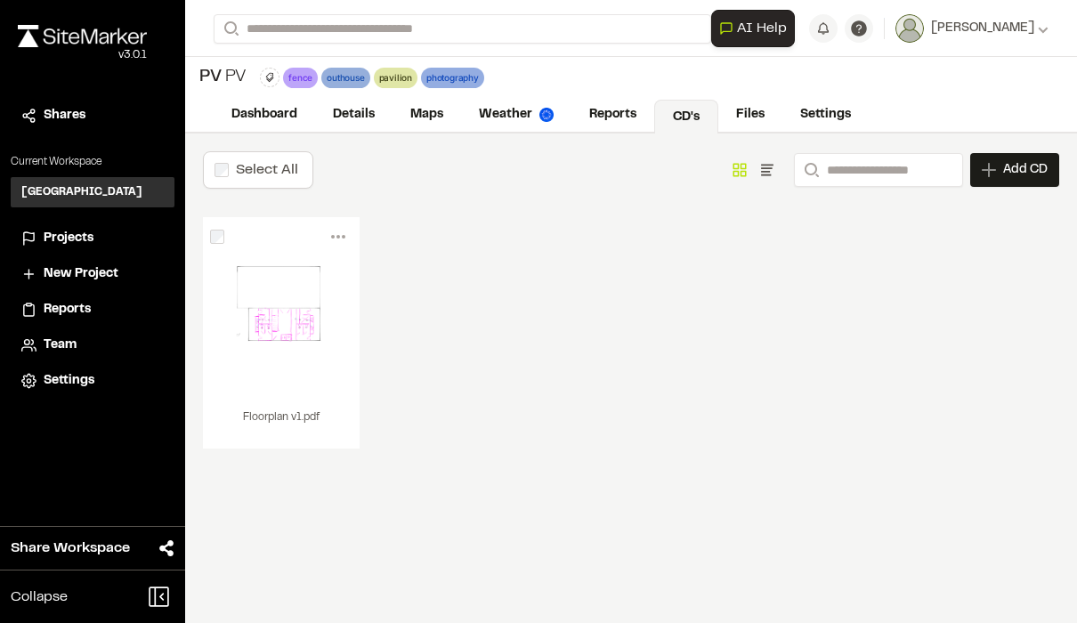
click at [762, 111] on link "Files" at bounding box center [750, 115] width 64 height 34
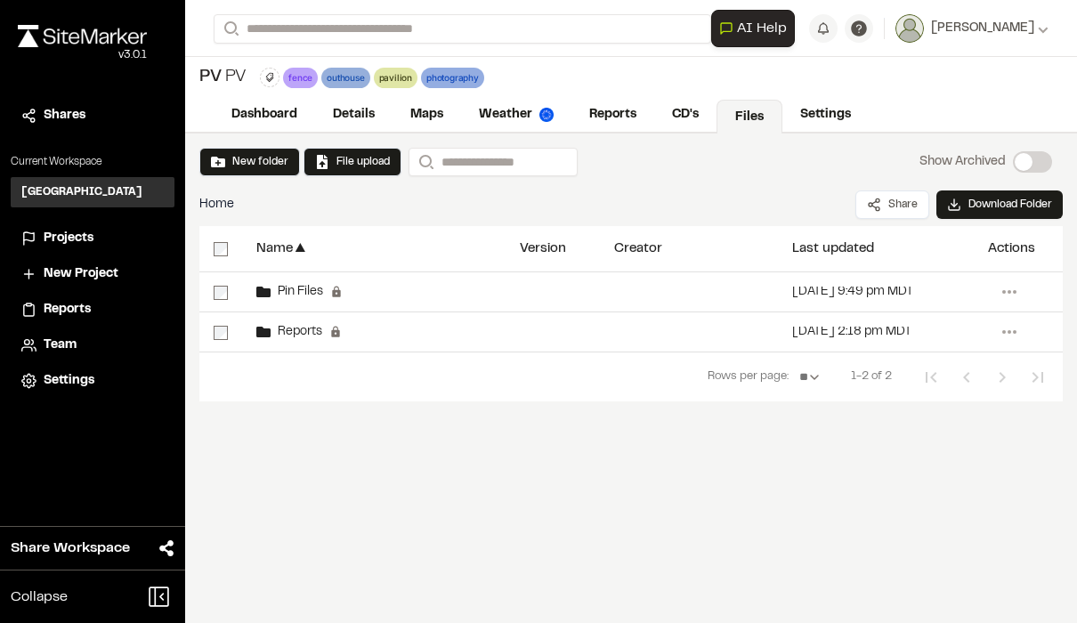
click at [830, 112] on link "Settings" at bounding box center [826, 115] width 86 height 34
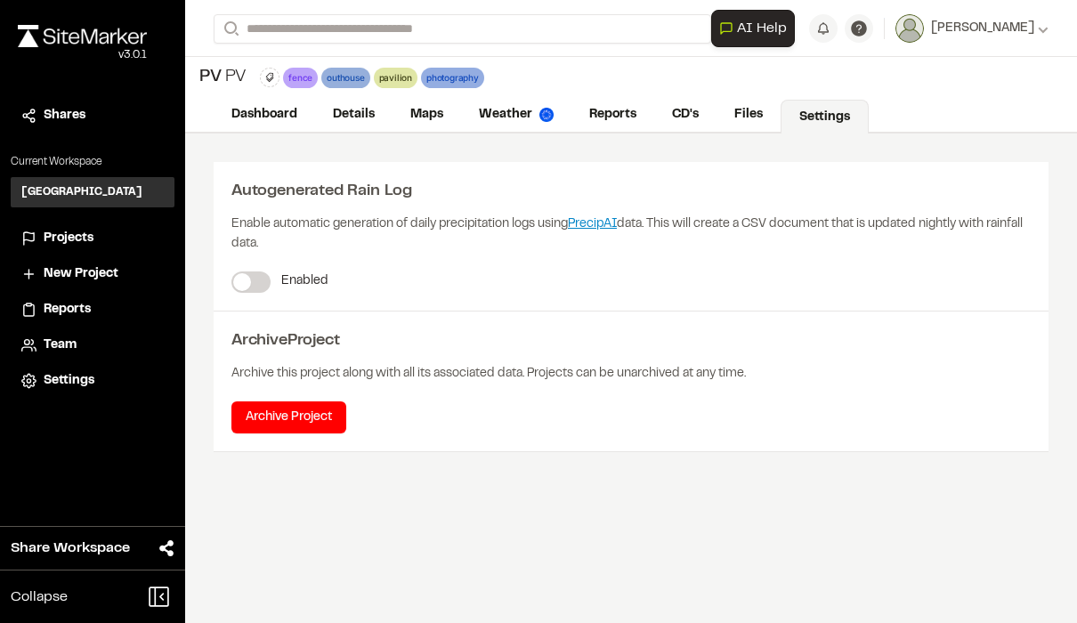
click at [267, 110] on link "Dashboard" at bounding box center [264, 115] width 101 height 34
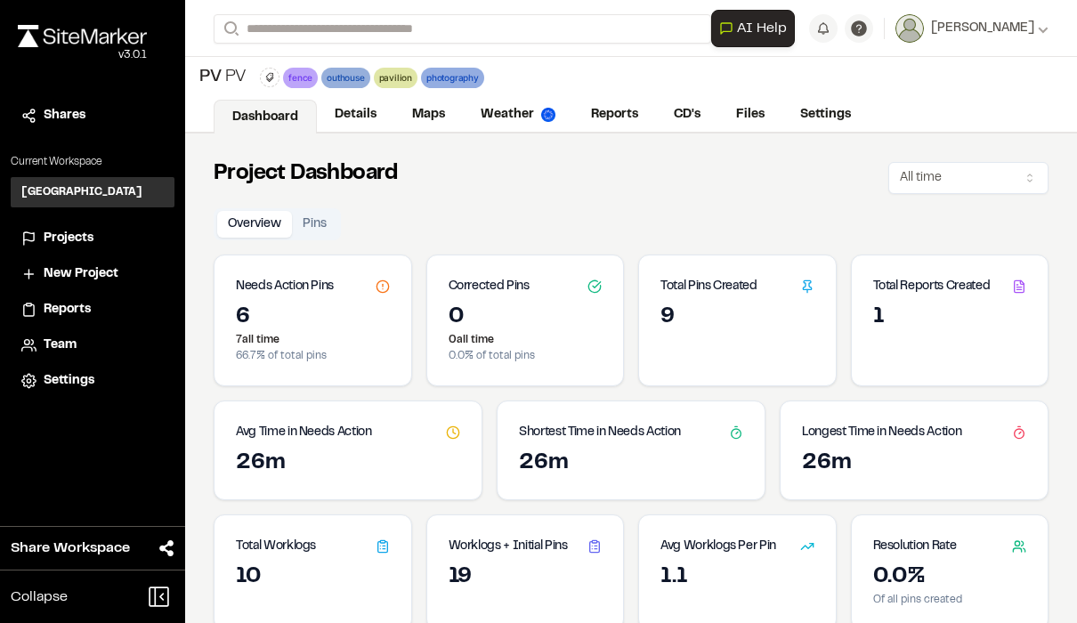
scroll to position [-68, 0]
